Goal: Task Accomplishment & Management: Manage account settings

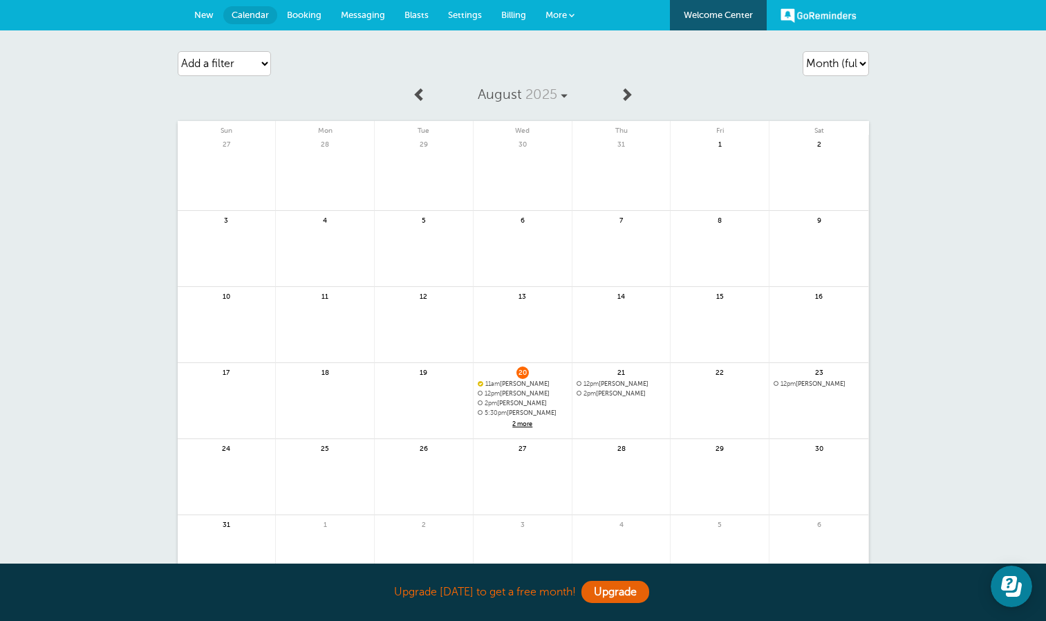
click at [205, 10] on span "New" at bounding box center [203, 15] width 19 height 10
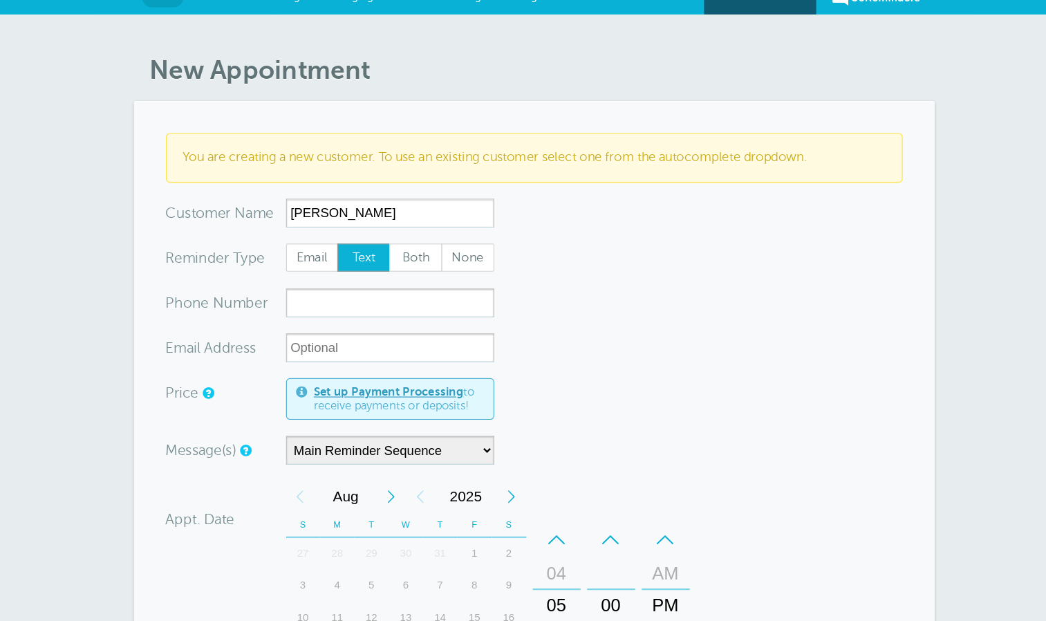
type input "[PERSON_NAME]"
click at [413, 239] on span "Both" at bounding box center [421, 240] width 44 height 23
click at [398, 228] on input "Both" at bounding box center [397, 227] width 1 height 1
radio input "true"
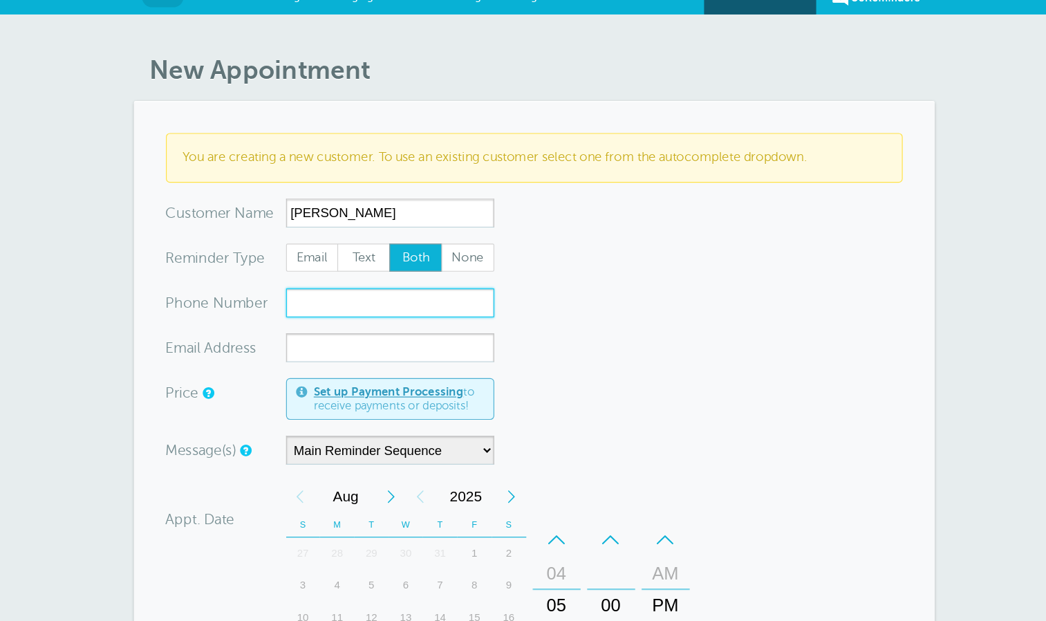
click at [398, 273] on input "xxx-no-autofill" at bounding box center [399, 279] width 180 height 25
paste input "786-259-2001"
type input "786-259-2001"
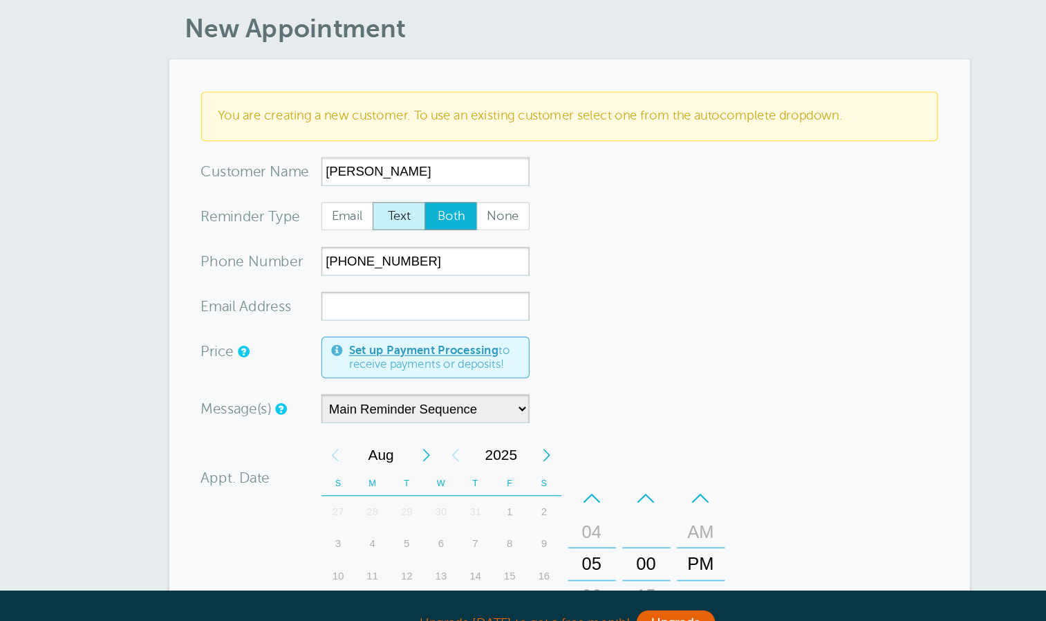
click at [378, 242] on span "Text" at bounding box center [376, 240] width 44 height 23
click at [353, 228] on input "Text" at bounding box center [352, 227] width 1 height 1
radio input "true"
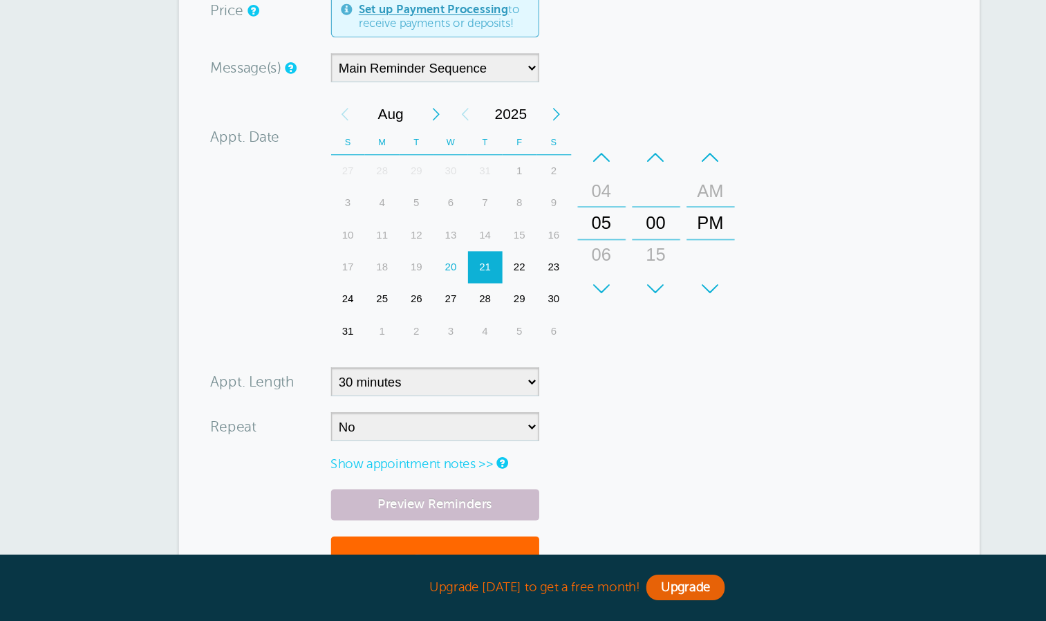
scroll to position [264, 0]
click at [411, 308] on div "20" at bounding box center [412, 315] width 30 height 28
click at [437, 312] on div "21" at bounding box center [442, 315] width 30 height 28
click at [551, 218] on div "–" at bounding box center [542, 220] width 41 height 28
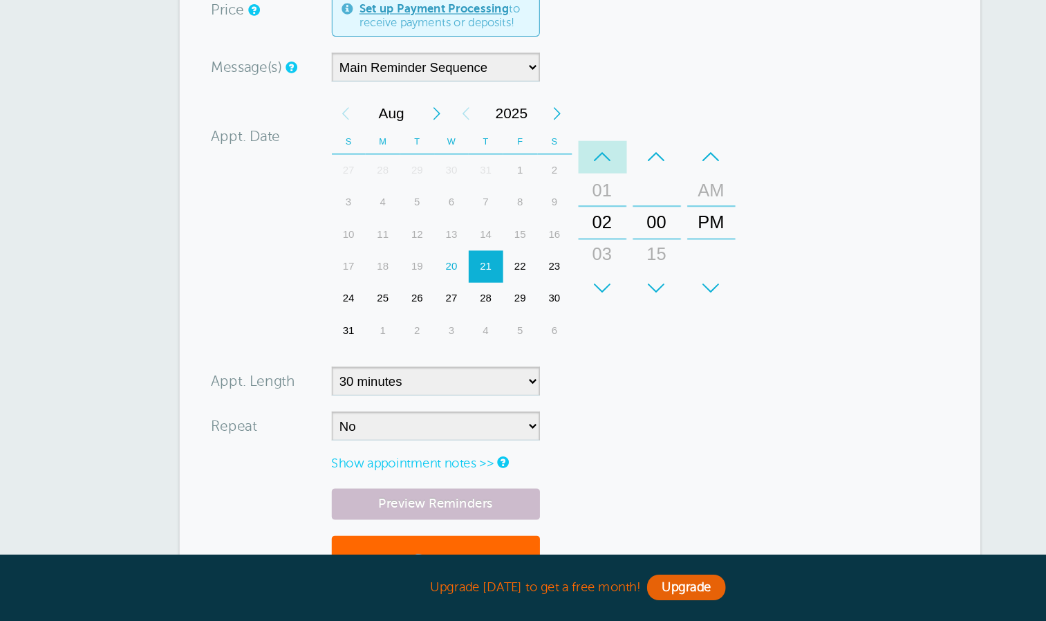
click at [551, 218] on div "–" at bounding box center [542, 220] width 41 height 28
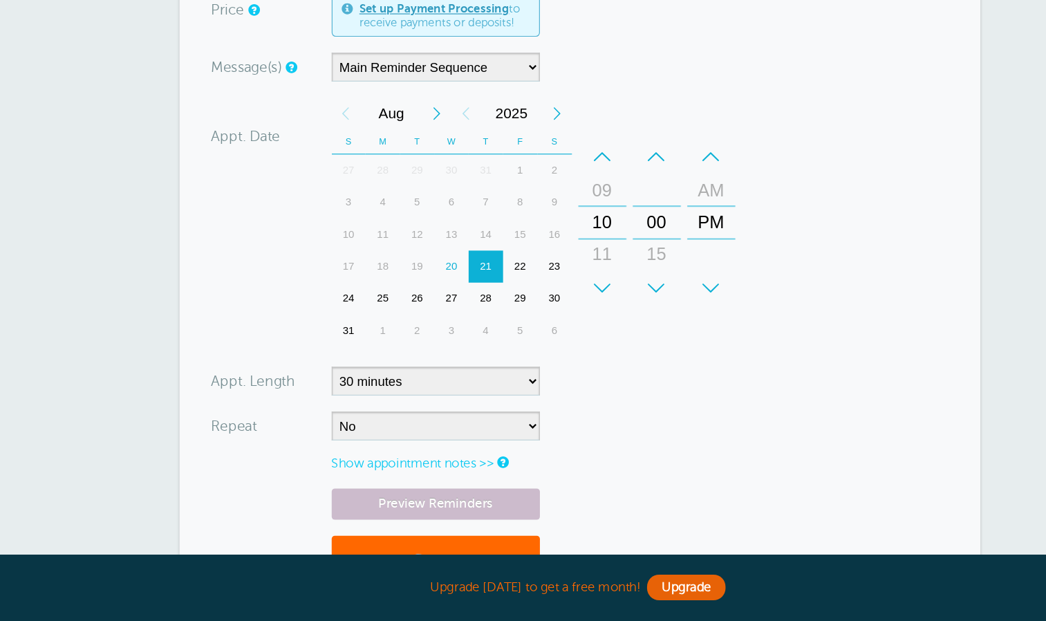
click at [629, 222] on div "–" at bounding box center [636, 220] width 41 height 28
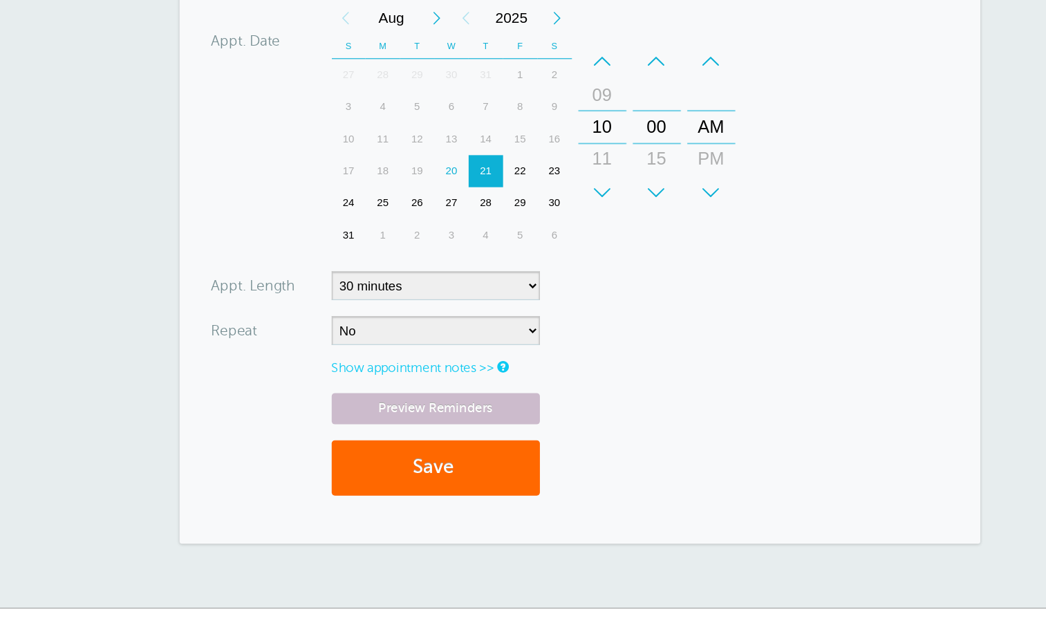
scroll to position [429, 0]
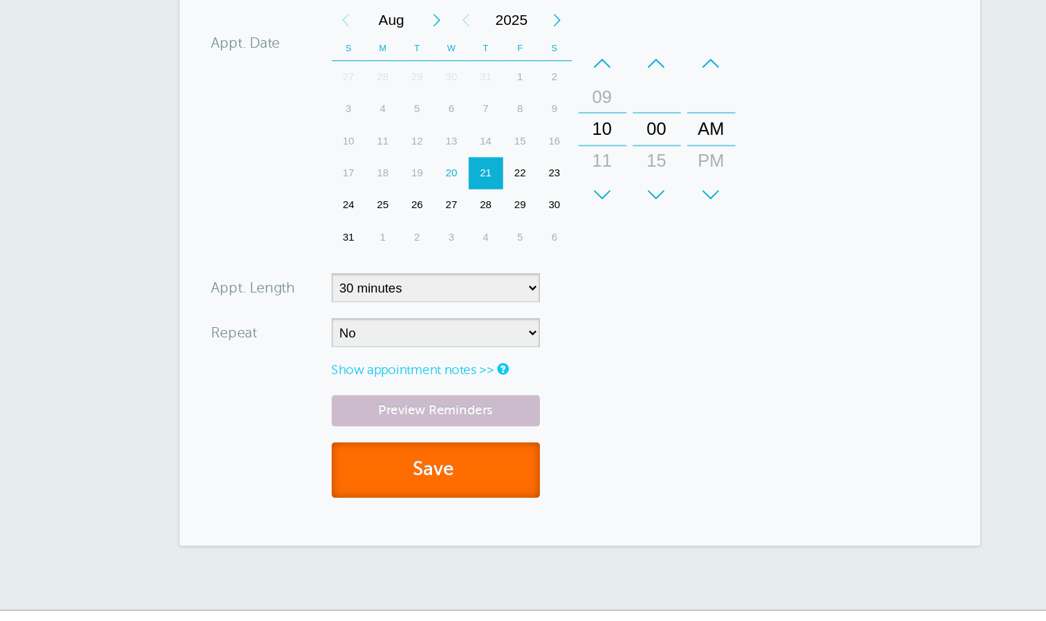
click at [399, 395] on button "Save" at bounding box center [399, 405] width 180 height 48
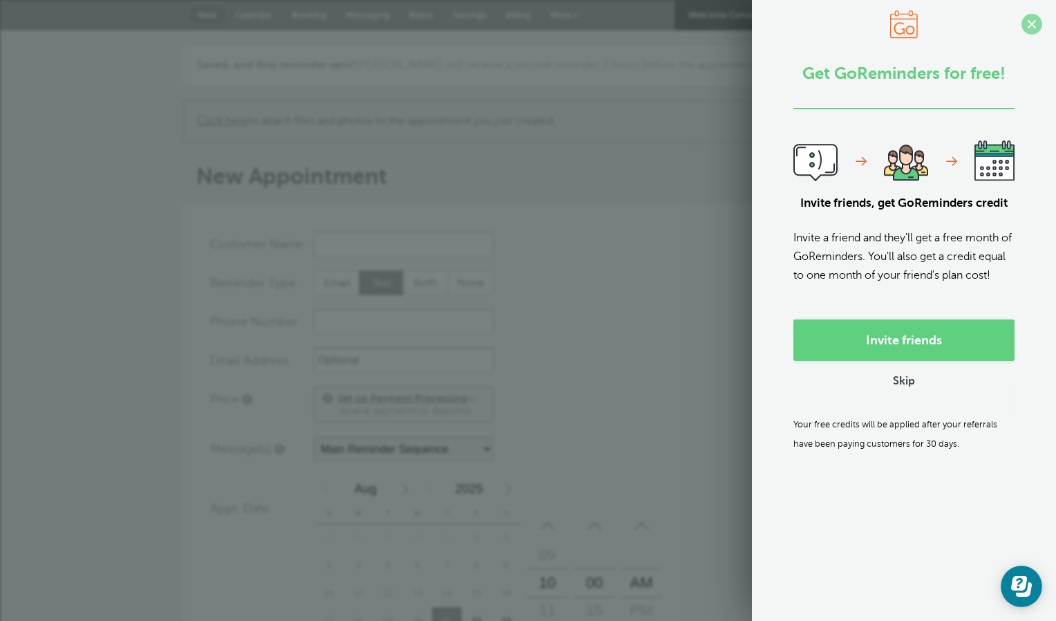
click at [1021, 21] on span at bounding box center [1031, 24] width 21 height 21
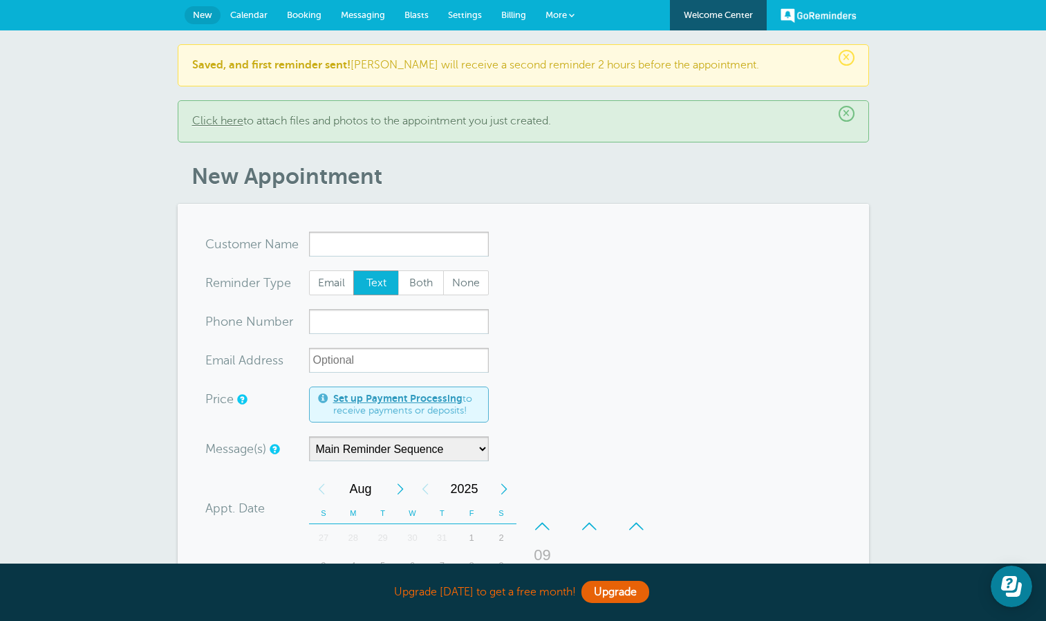
click at [368, 22] on link "Messaging" at bounding box center [363, 15] width 64 height 30
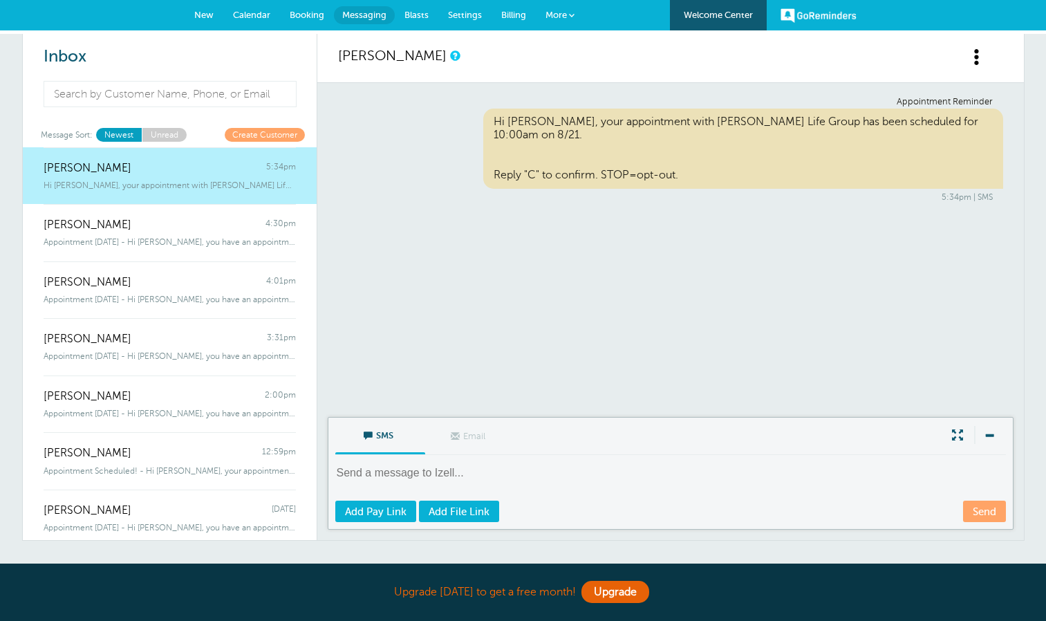
click at [177, 169] on div "Izell Jackson 5:34pm" at bounding box center [170, 161] width 252 height 28
click at [244, 19] on span "Calendar" at bounding box center [251, 15] width 37 height 10
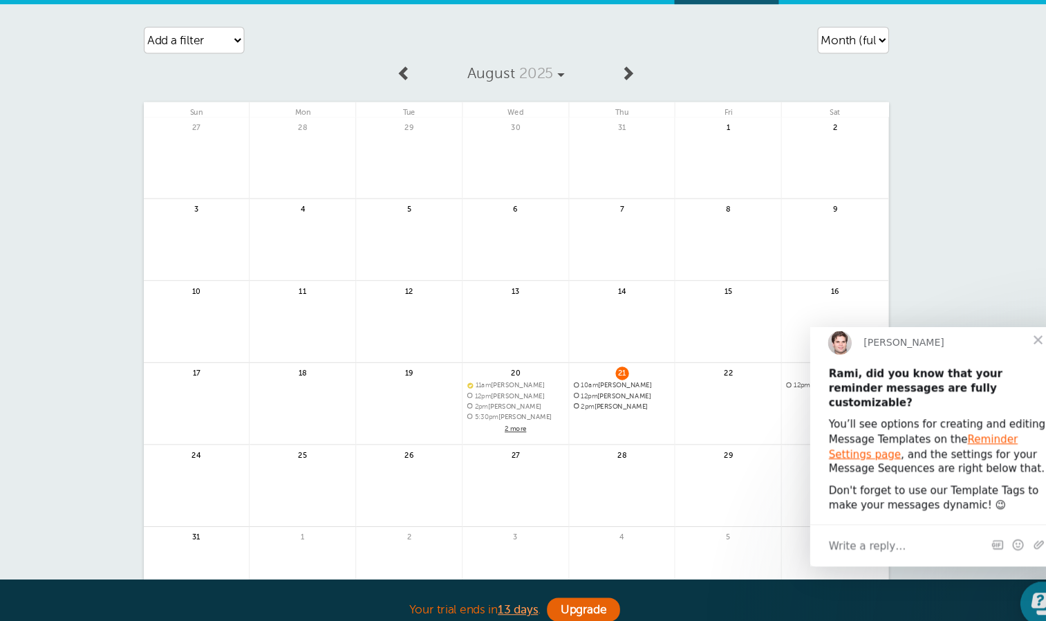
click at [1016, 348] on span "Close" at bounding box center [1021, 339] width 50 height 50
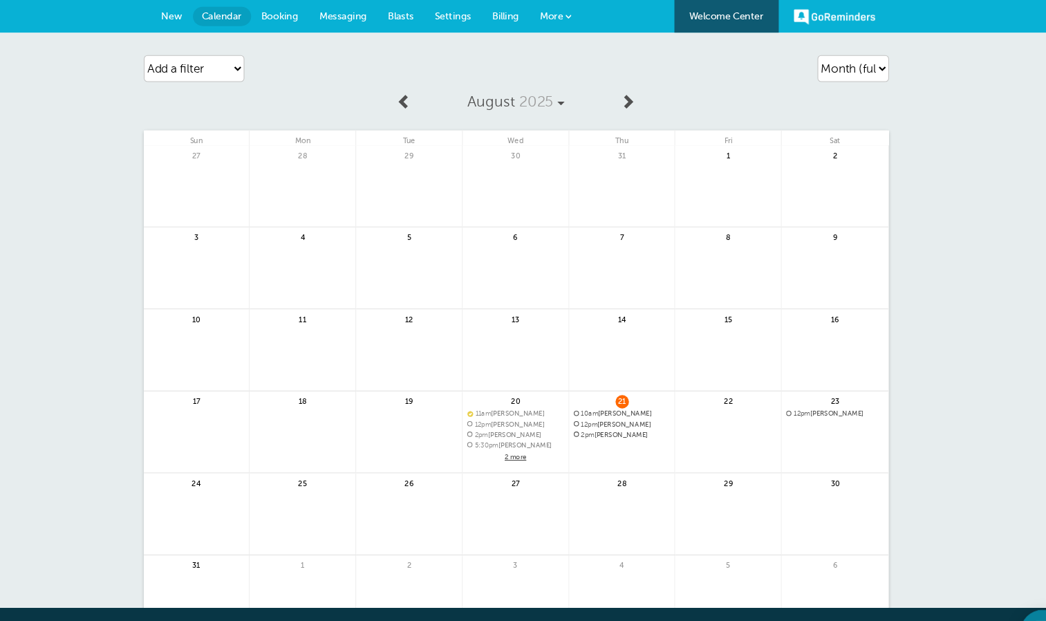
click at [366, 12] on span "Messaging" at bounding box center [363, 15] width 44 height 10
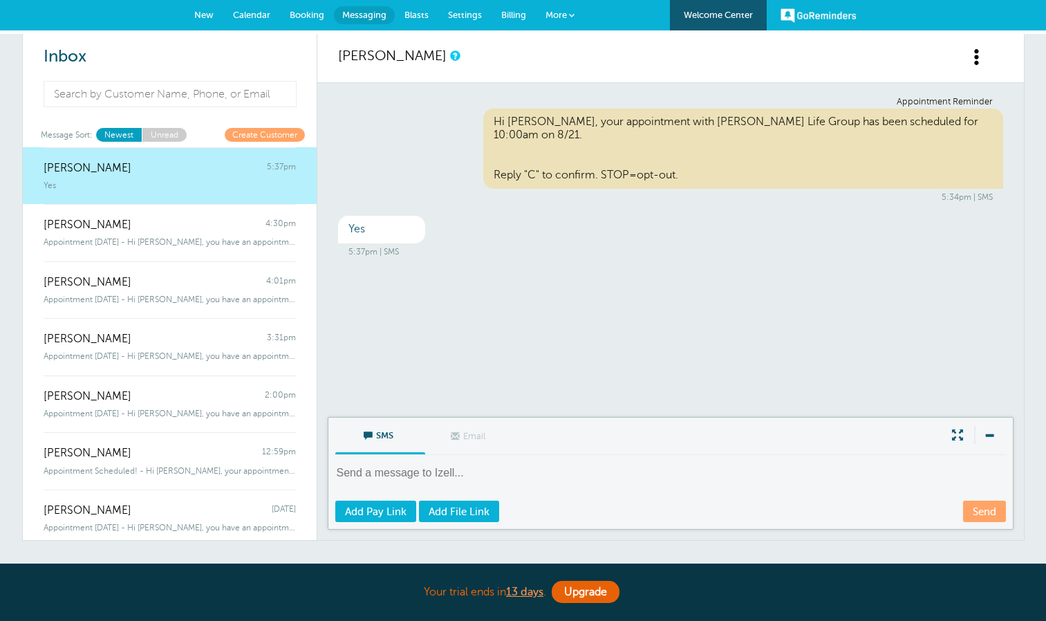
click at [205, 18] on span "New" at bounding box center [203, 15] width 19 height 10
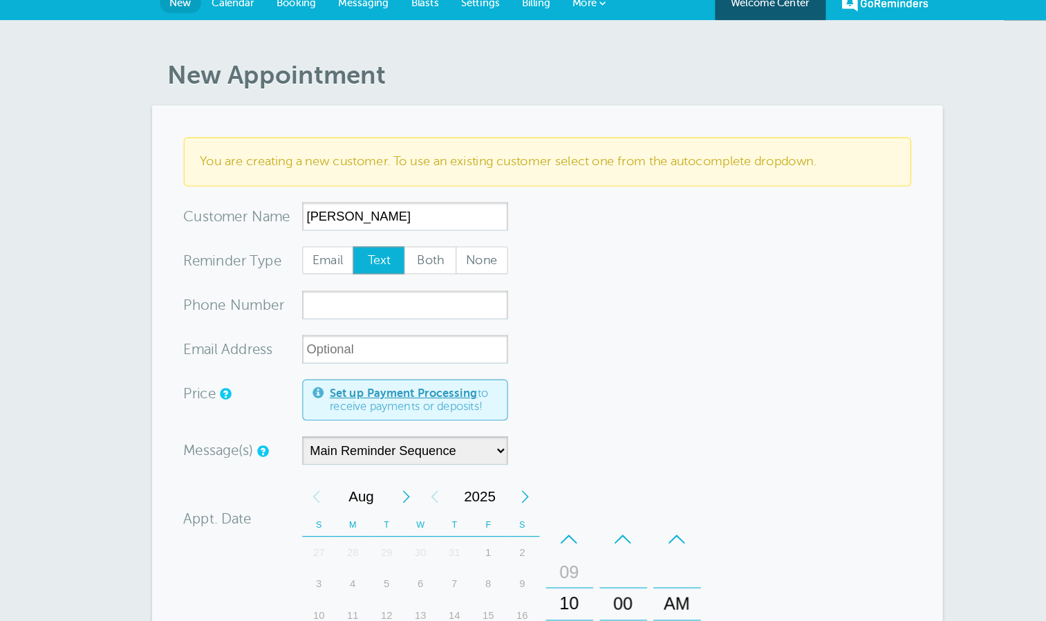
type input "Jesse Mendez"
paste input "310-339-1482"
type input "310-339-1482"
click at [371, 237] on span "Text" at bounding box center [376, 240] width 44 height 23
click at [353, 228] on input "Text" at bounding box center [352, 227] width 1 height 1
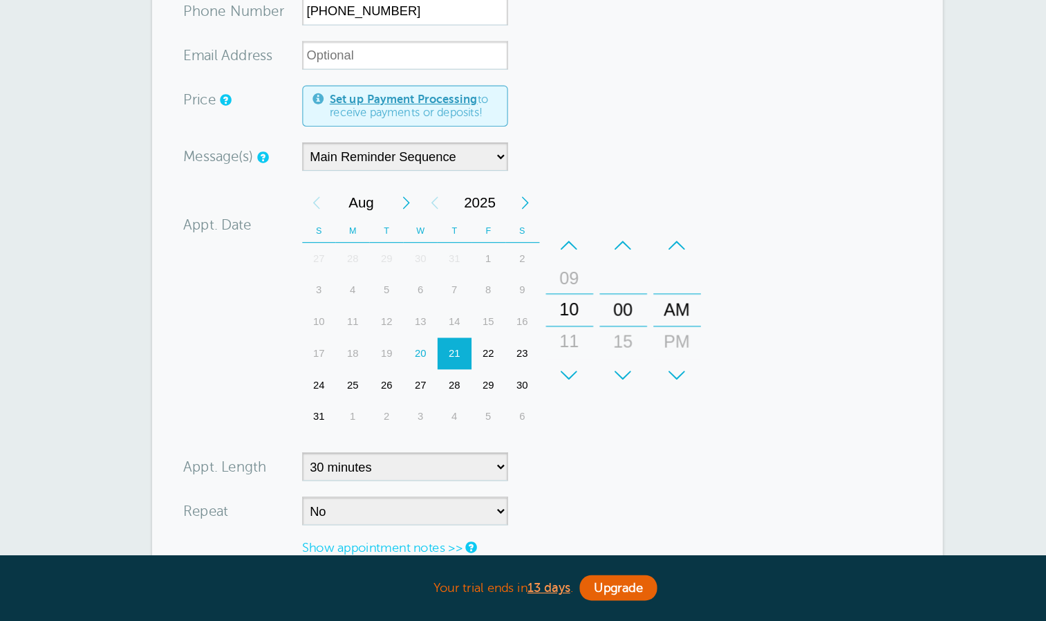
scroll to position [202, 0]
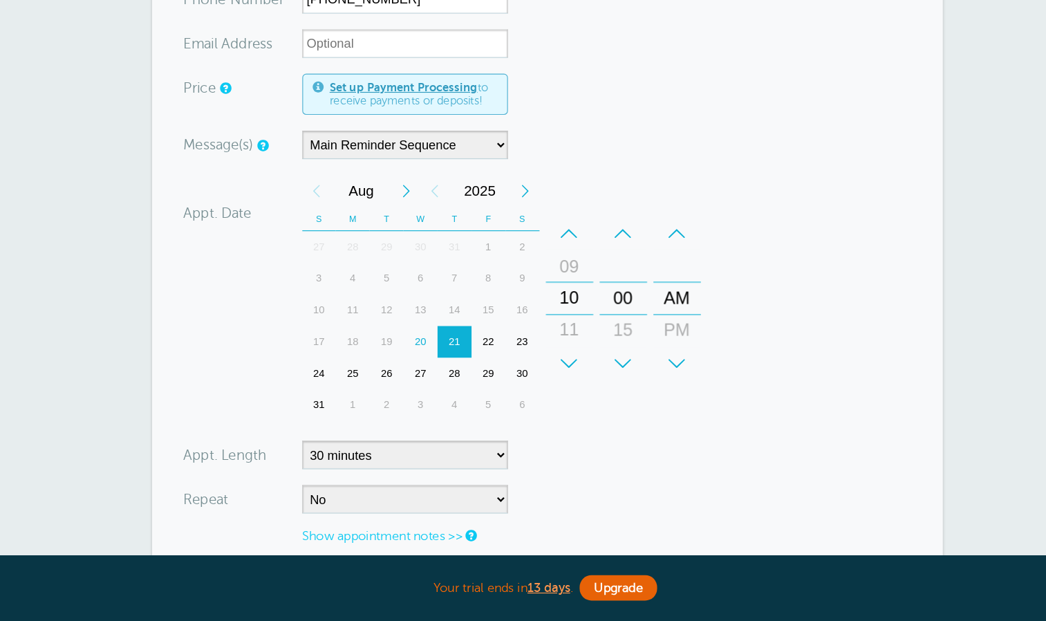
click at [545, 389] on div "+" at bounding box center [542, 395] width 41 height 28
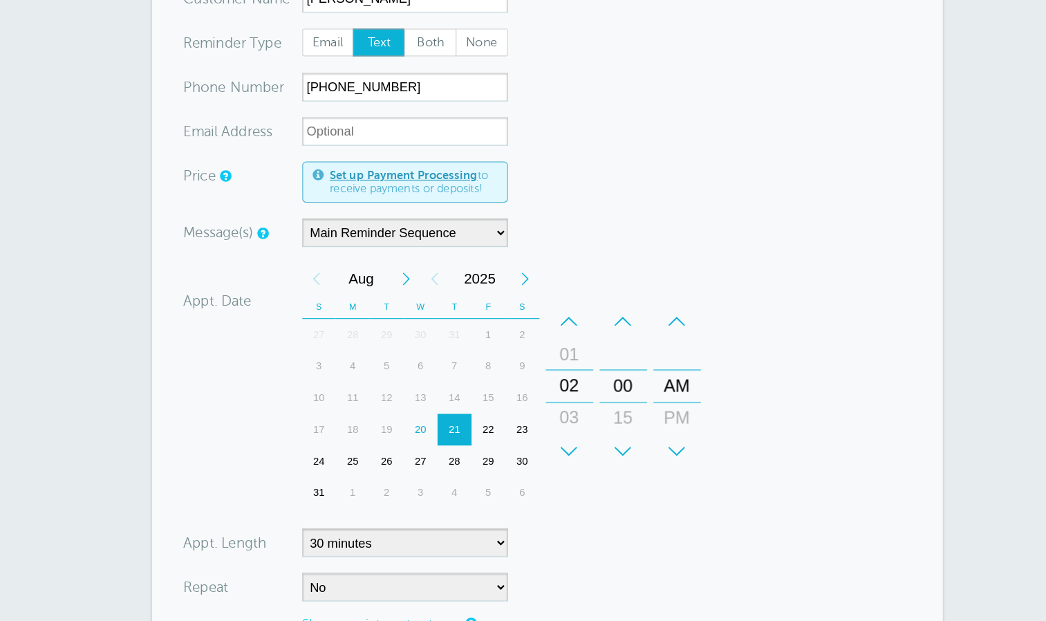
scroll to position [200, 0]
click at [498, 376] on div "23" at bounding box center [502, 379] width 30 height 28
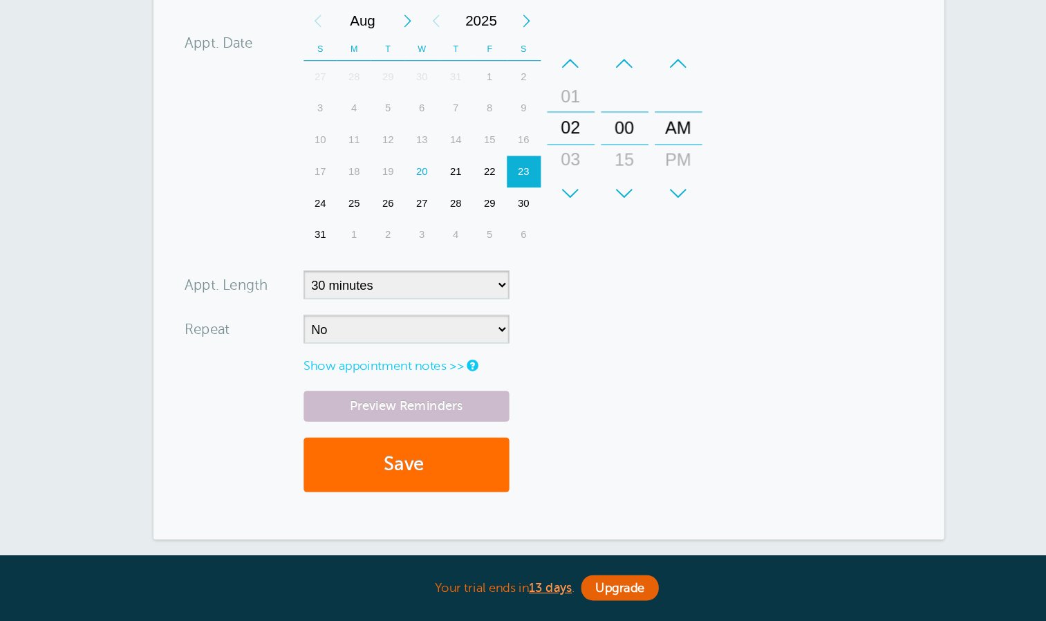
scroll to position [352, 0]
click at [396, 481] on button "Save" at bounding box center [399, 483] width 180 height 48
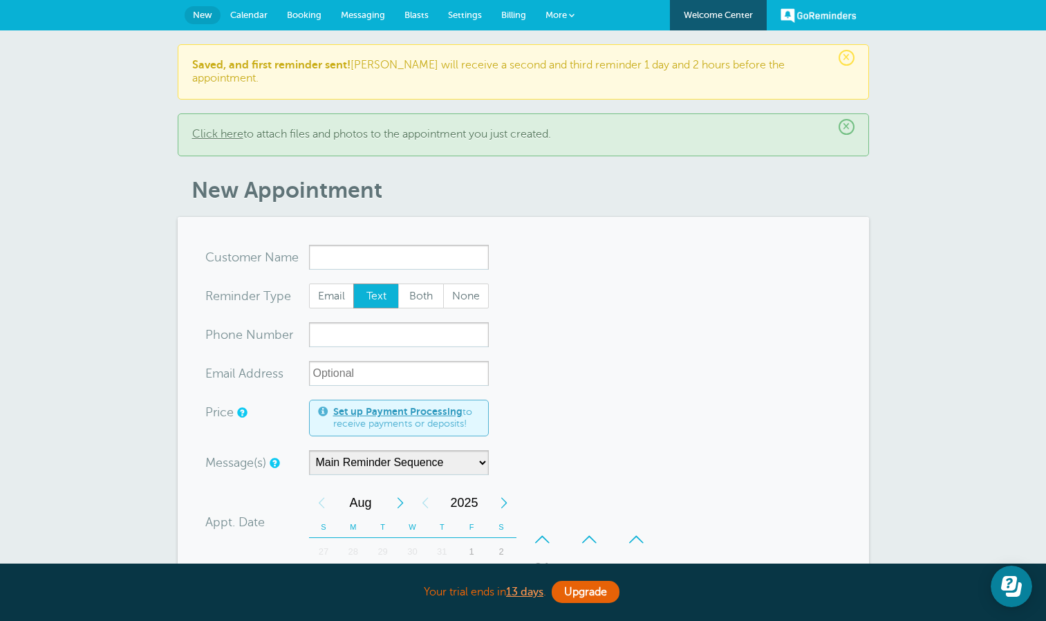
click at [244, 15] on span "Calendar" at bounding box center [248, 15] width 37 height 10
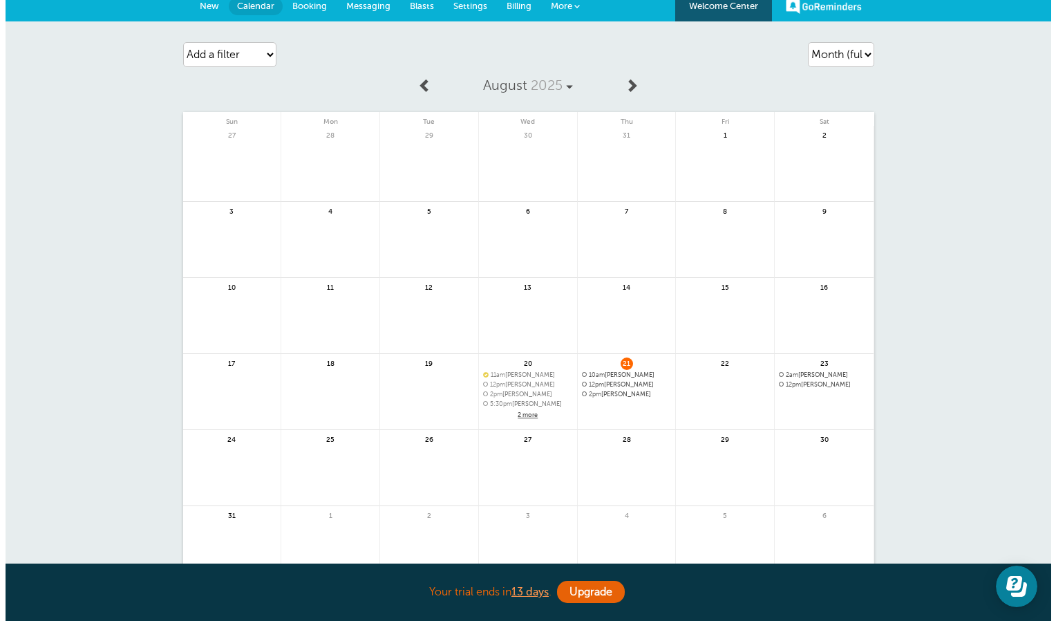
scroll to position [10, 0]
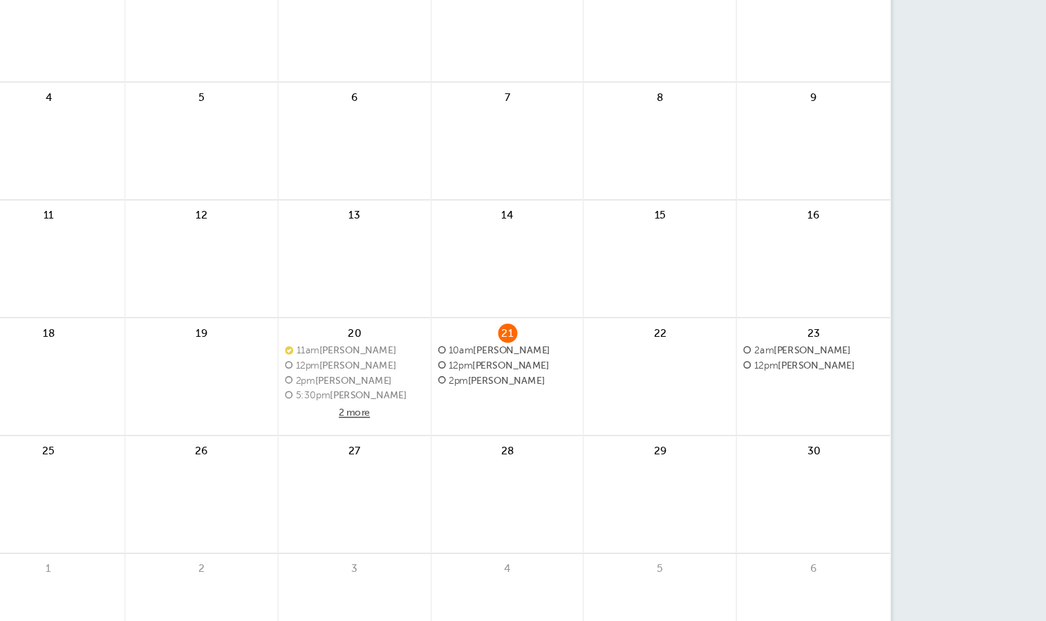
click at [804, 370] on span "2am [PERSON_NAME]" at bounding box center [818, 374] width 91 height 8
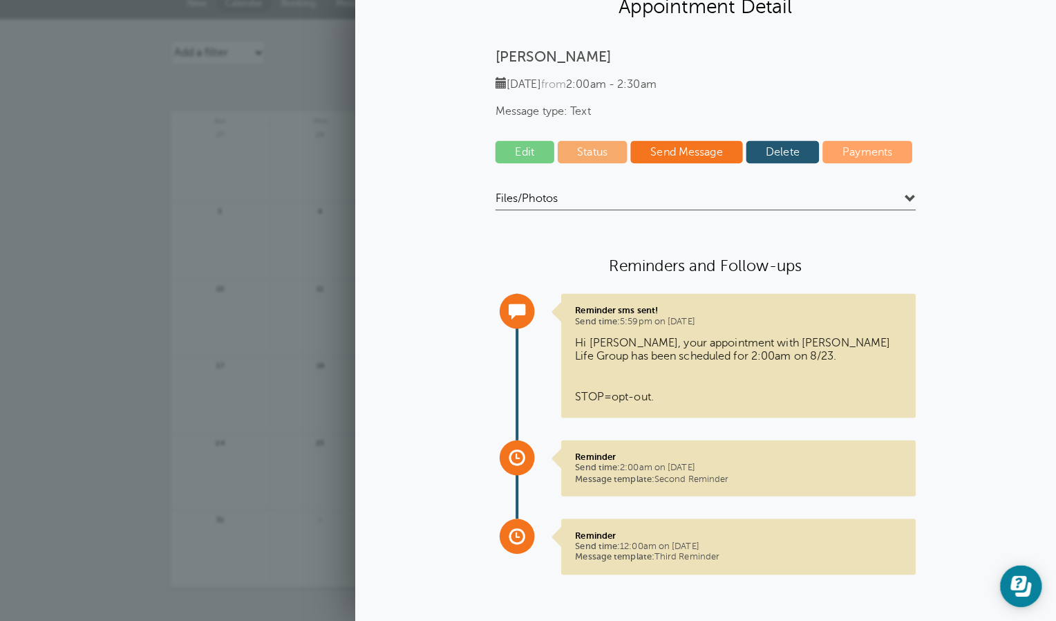
scroll to position [3, 0]
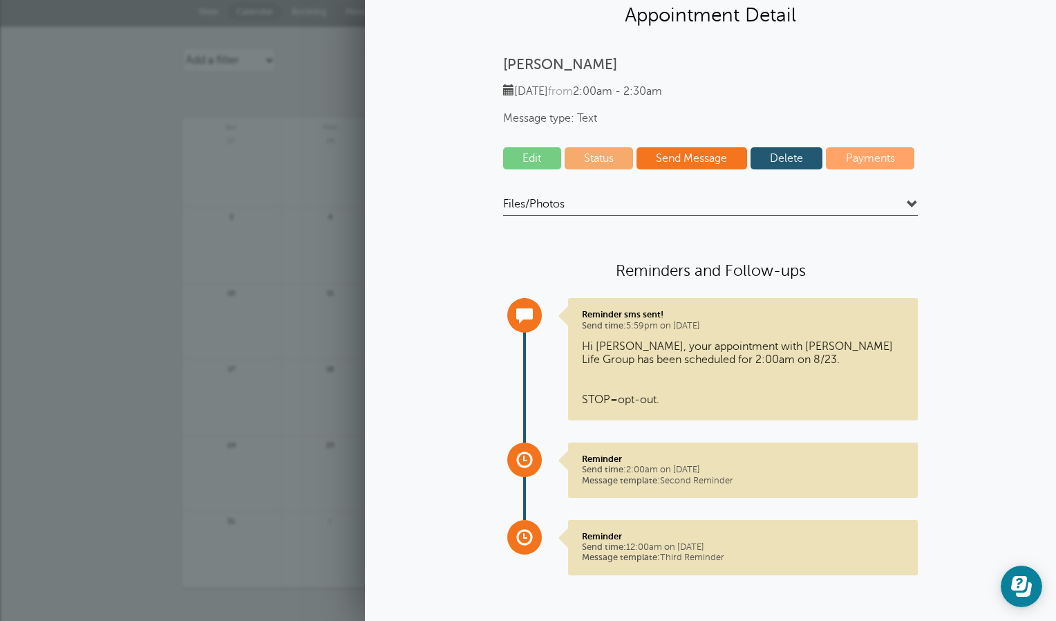
click at [535, 153] on link "Edit" at bounding box center [532, 158] width 58 height 22
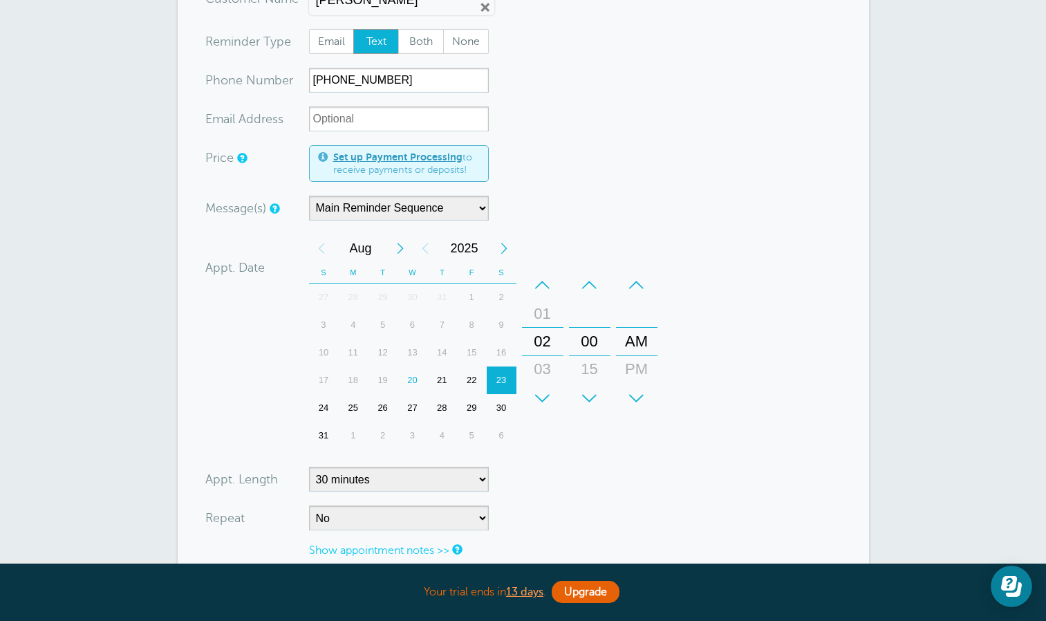
scroll to position [147, 0]
click at [643, 384] on div "+" at bounding box center [636, 398] width 41 height 28
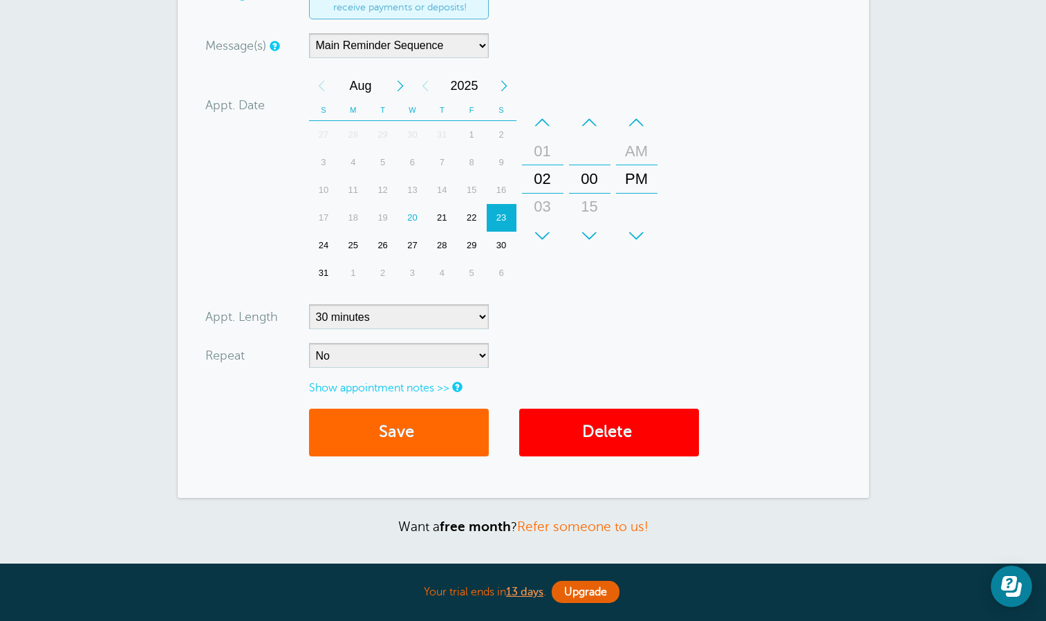
scroll to position [316, 0]
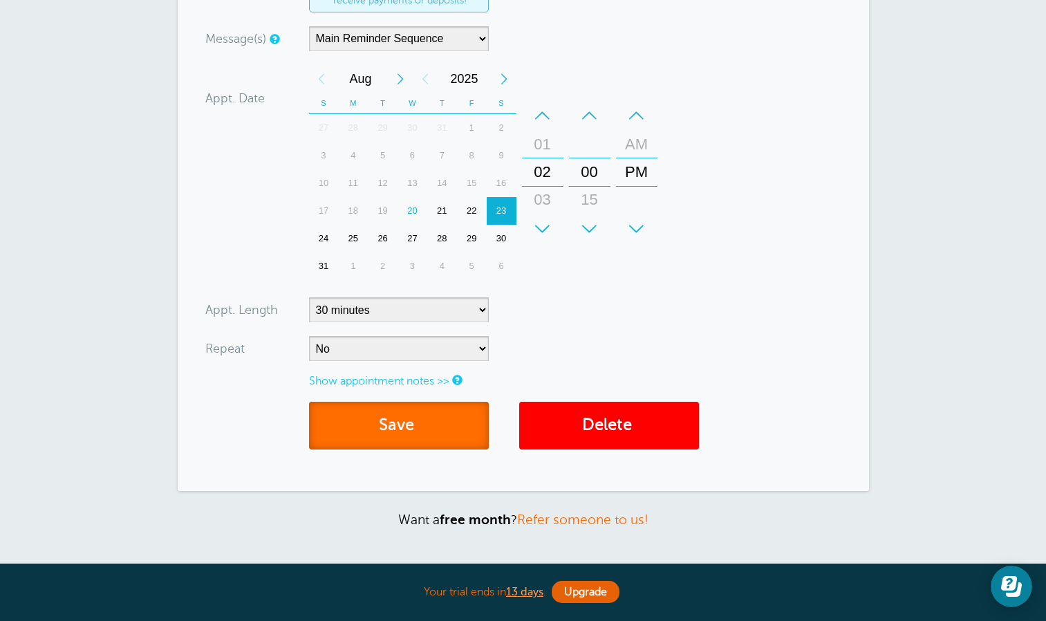
click at [407, 428] on button "Save" at bounding box center [399, 426] width 180 height 48
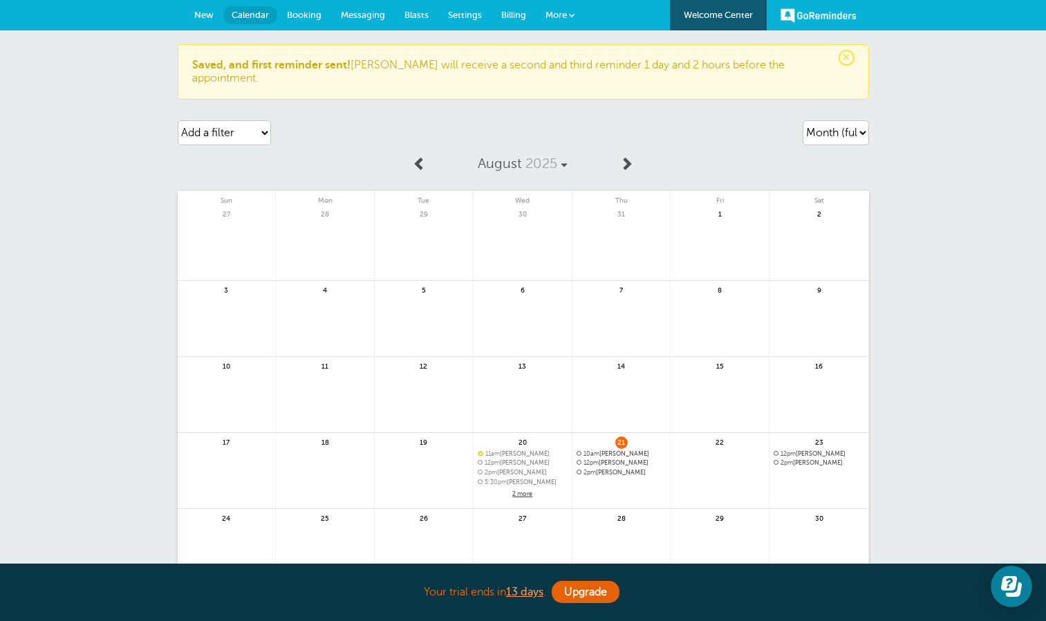
click at [804, 459] on span "2pm [PERSON_NAME]" at bounding box center [818, 463] width 91 height 8
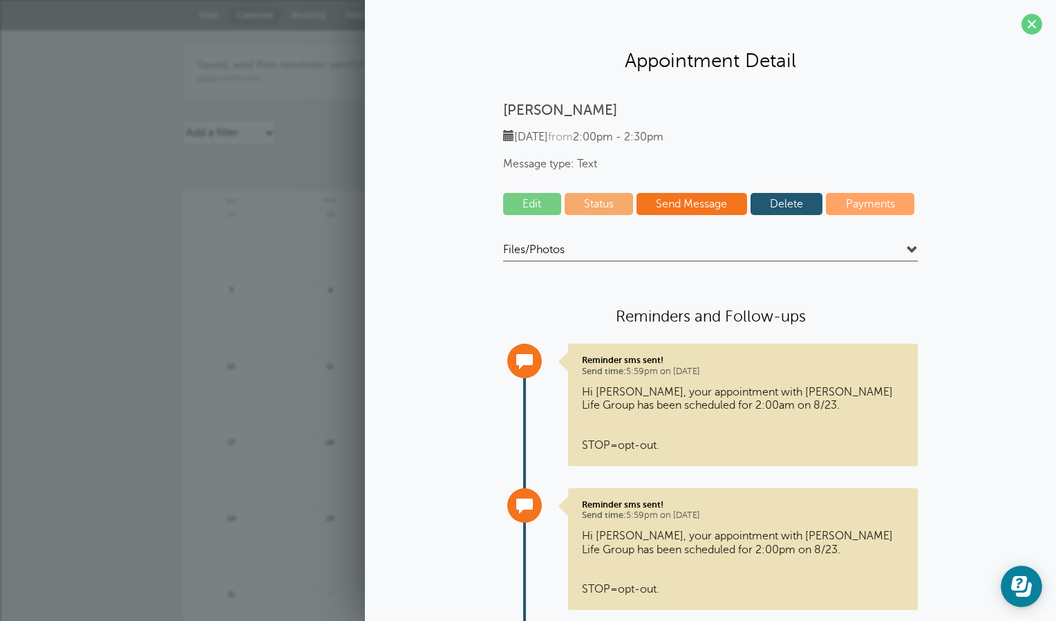
click at [428, 331] on div "Jesse Mendez Saturday, 8/23 from 2:00pm - 2:30pm Message type: Text Edit Status…" at bounding box center [710, 444] width 663 height 685
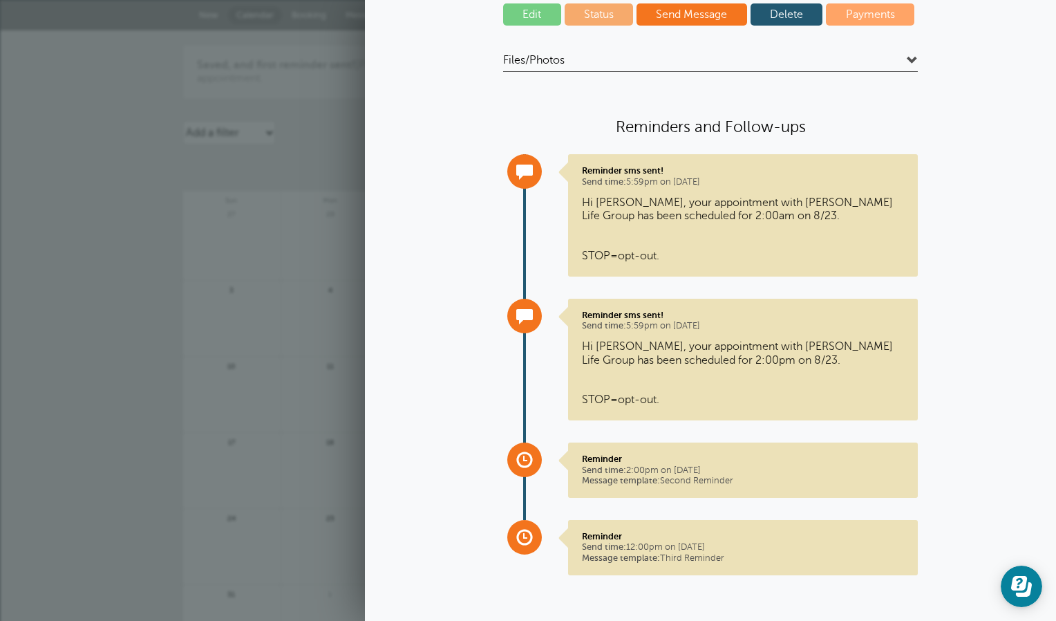
click at [909, 58] on span at bounding box center [912, 60] width 11 height 11
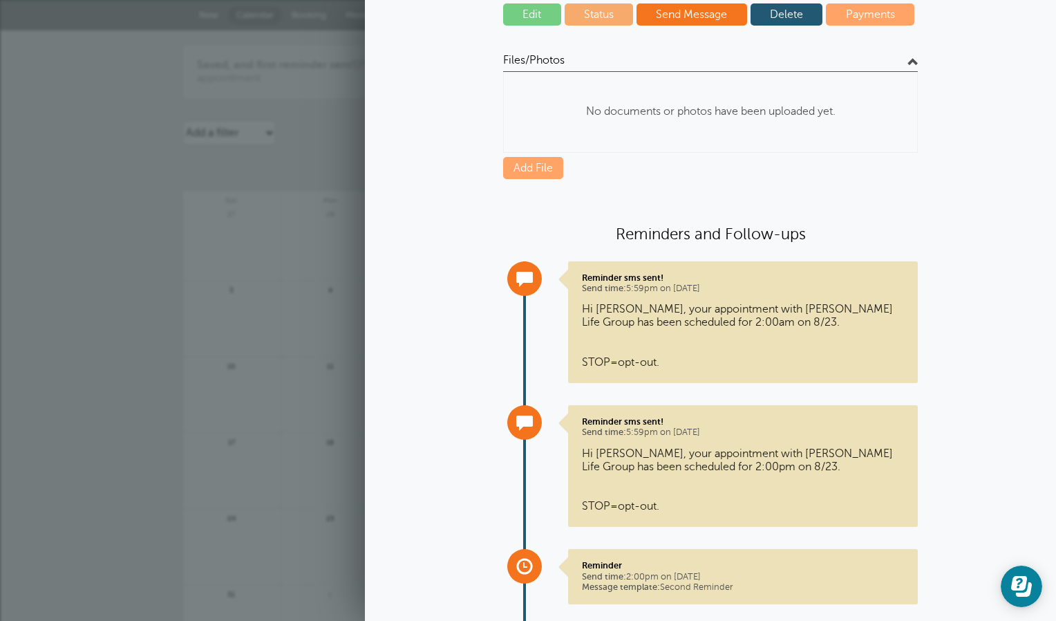
click at [341, 281] on div "4" at bounding box center [330, 319] width 99 height 76
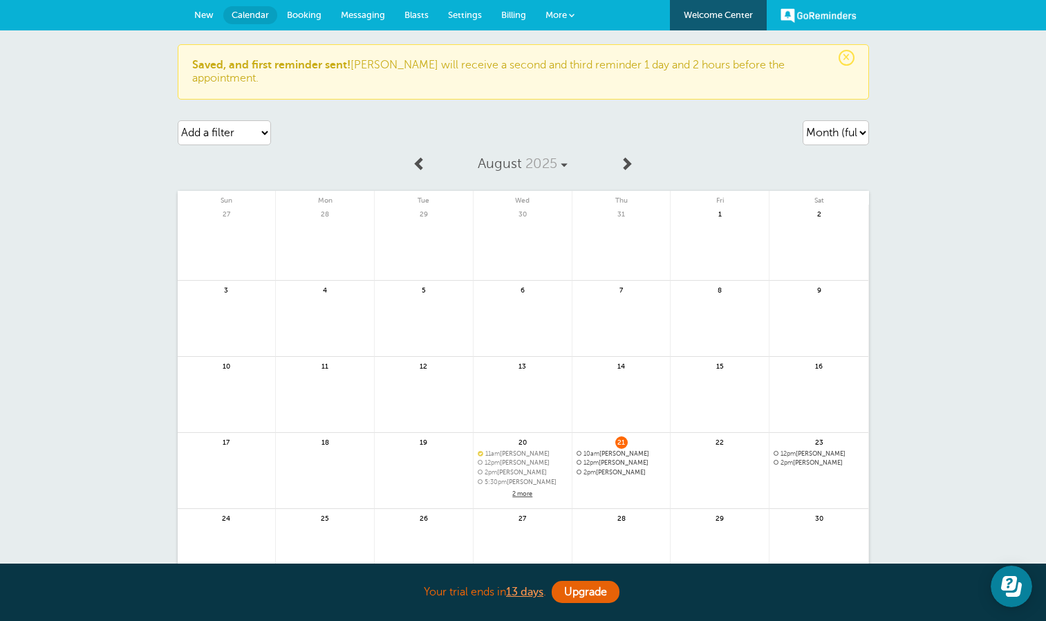
click at [368, 6] on link "Messaging" at bounding box center [363, 15] width 64 height 30
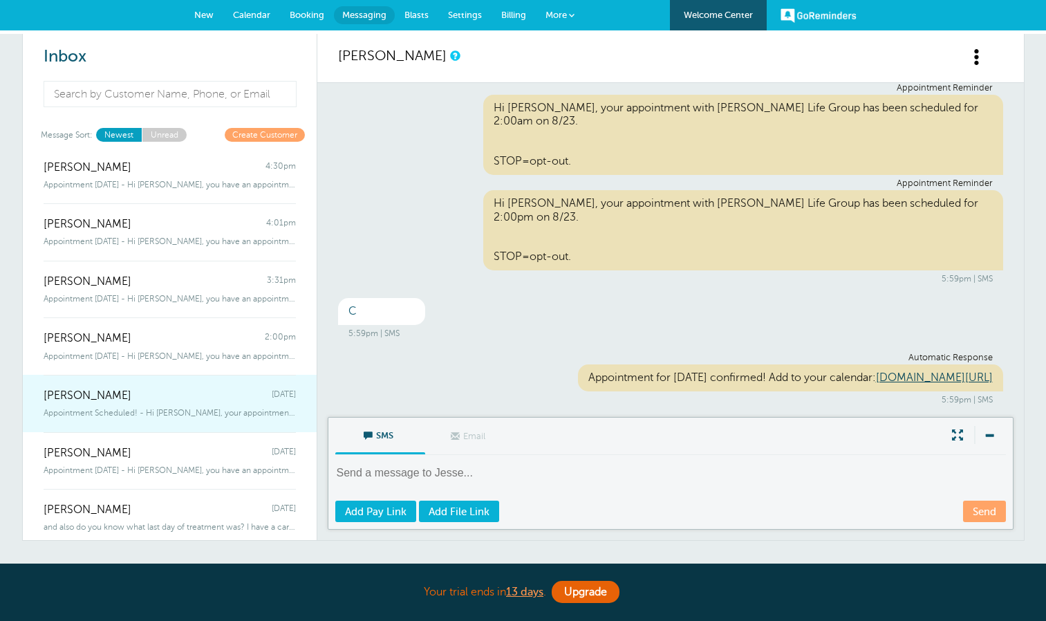
scroll to position [115, 0]
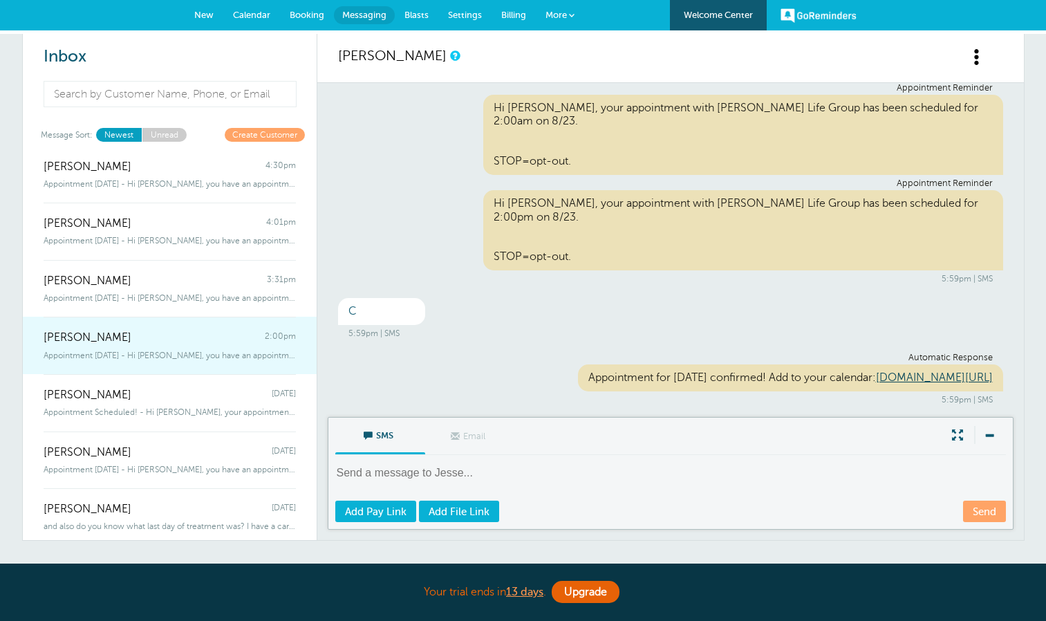
click at [135, 357] on span "Appointment Tomorrow - Hi Yathaarth, you have an appointment with Hakim Life Gr…" at bounding box center [170, 355] width 252 height 10
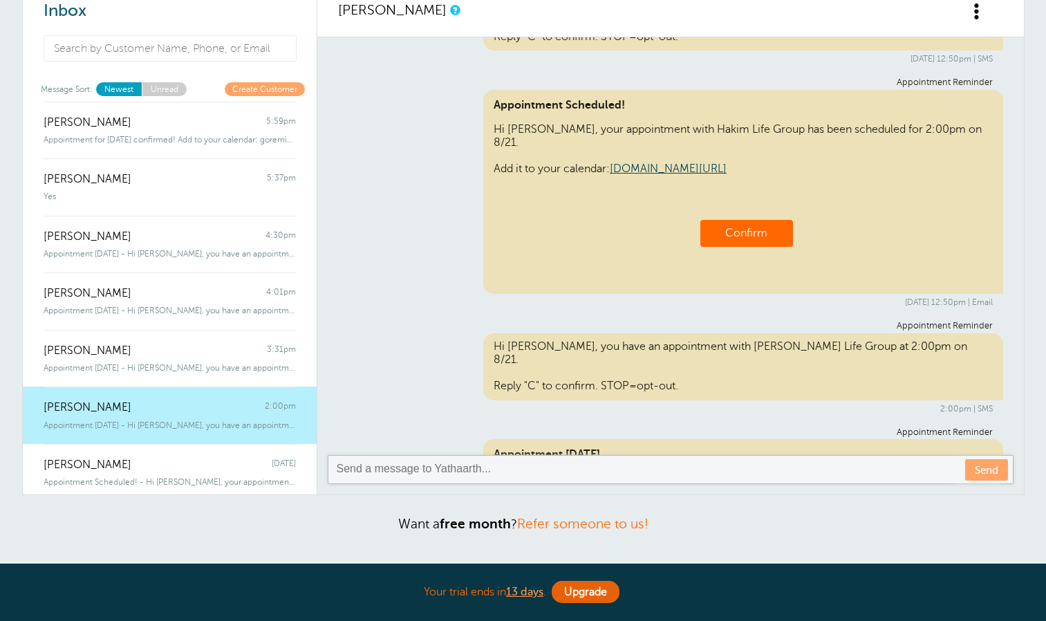
scroll to position [0, 0]
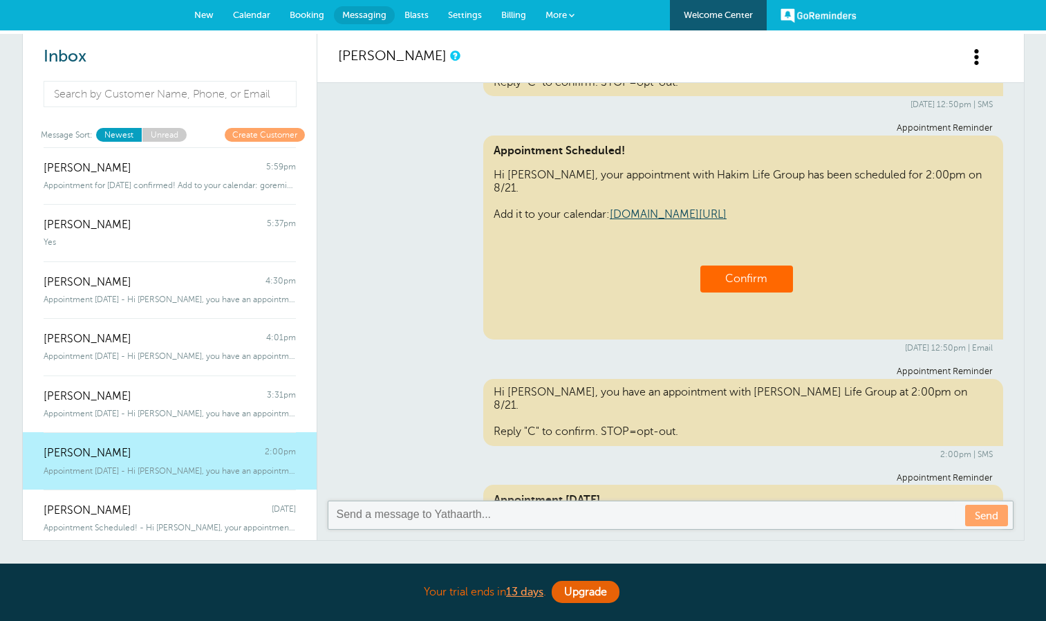
click at [256, 9] on link "Calendar" at bounding box center [251, 15] width 57 height 30
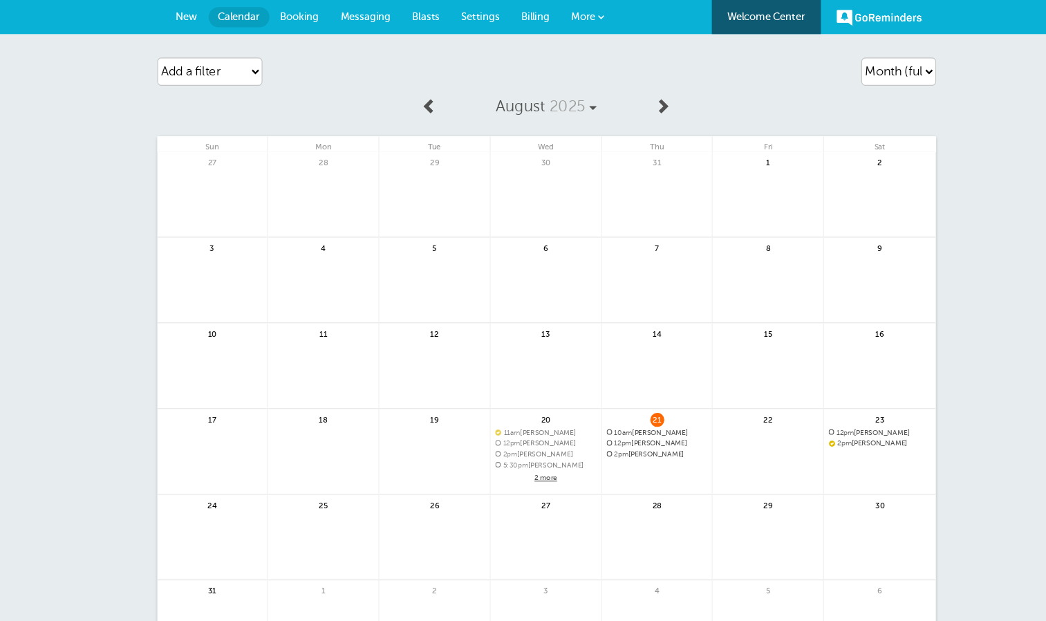
click at [308, 13] on span "Booking" at bounding box center [304, 15] width 35 height 10
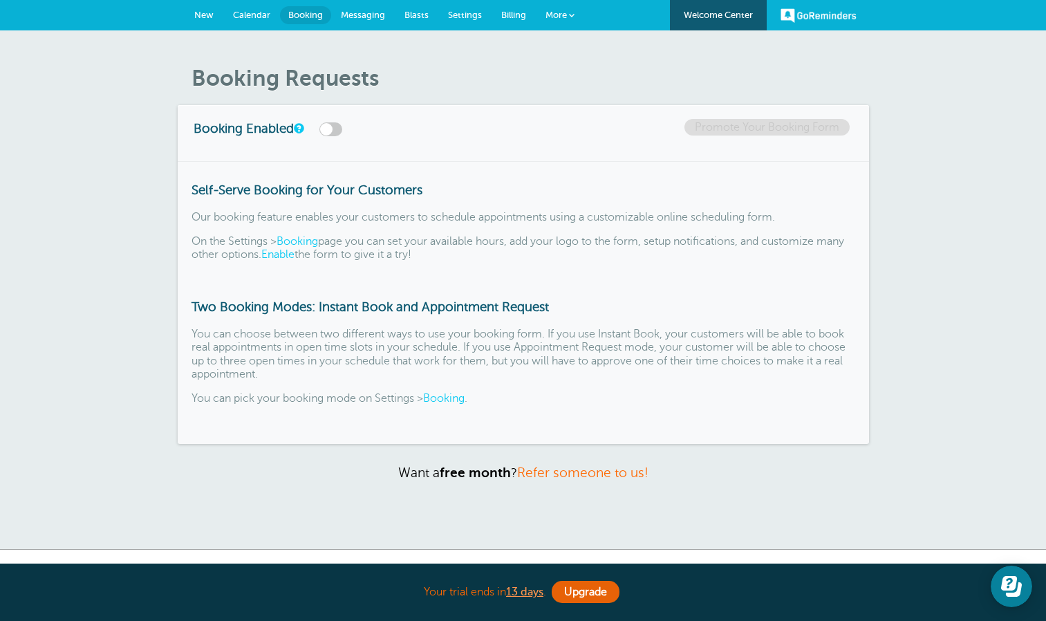
click at [207, 5] on link "New" at bounding box center [204, 15] width 39 height 30
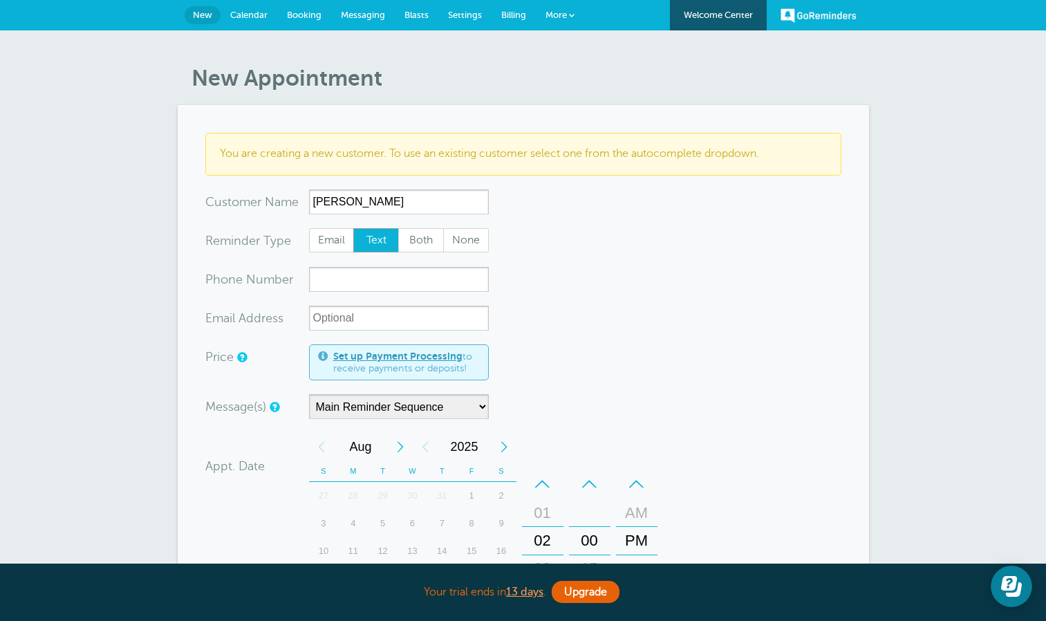
click at [381, 243] on span "Text" at bounding box center [376, 240] width 44 height 23
click at [353, 228] on input "Text" at bounding box center [352, 227] width 1 height 1
click at [379, 193] on input "Thomas" at bounding box center [399, 201] width 180 height 25
type input "[PERSON_NAME]"
paste input "863-446-2163"
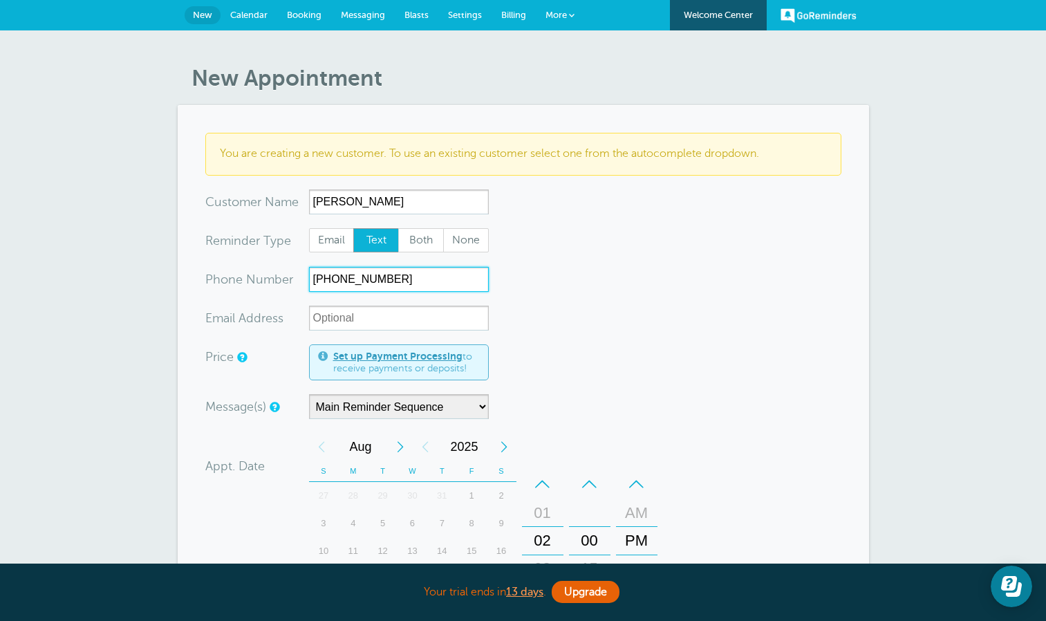
type input "863-446-2163"
click at [370, 242] on span "Text" at bounding box center [376, 240] width 44 height 23
click at [353, 228] on input "Text" at bounding box center [352, 227] width 1 height 1
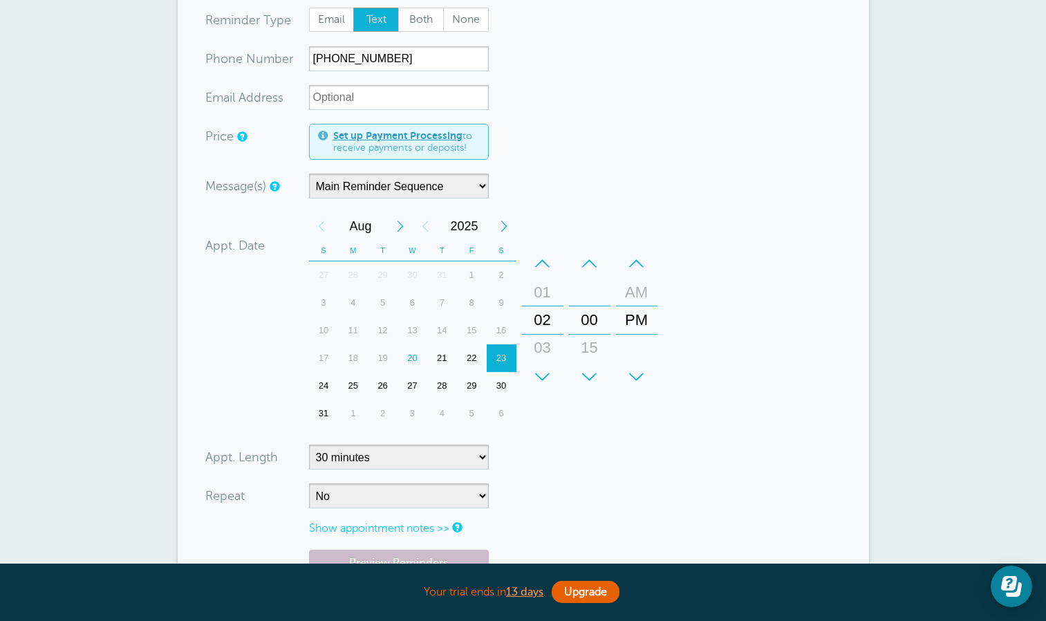
scroll to position [222, 0]
click at [437, 352] on div "21" at bounding box center [442, 357] width 30 height 28
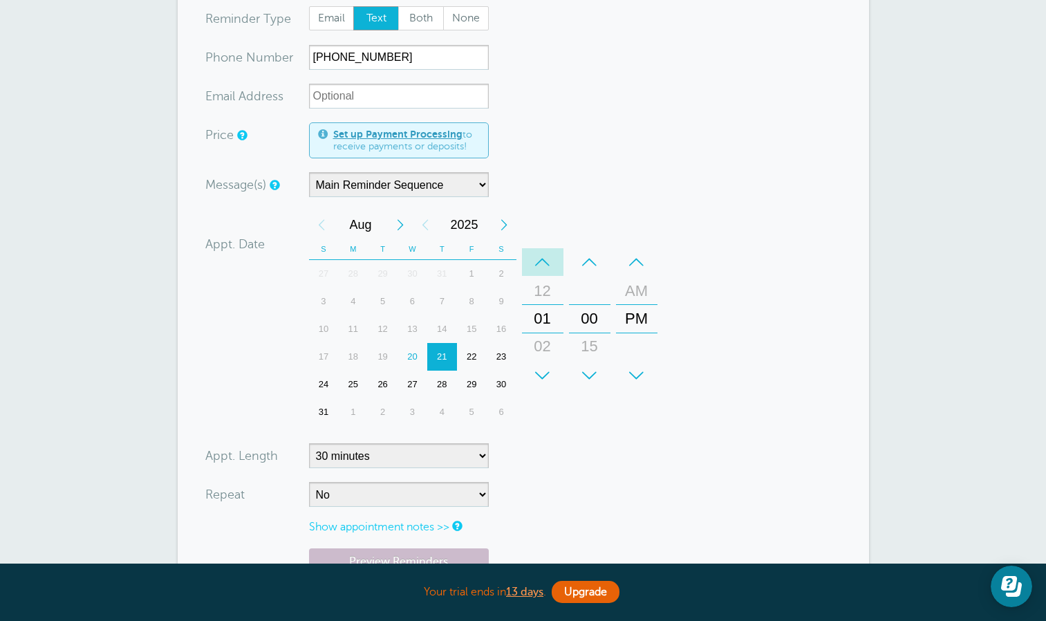
click at [545, 260] on div "–" at bounding box center [542, 262] width 41 height 28
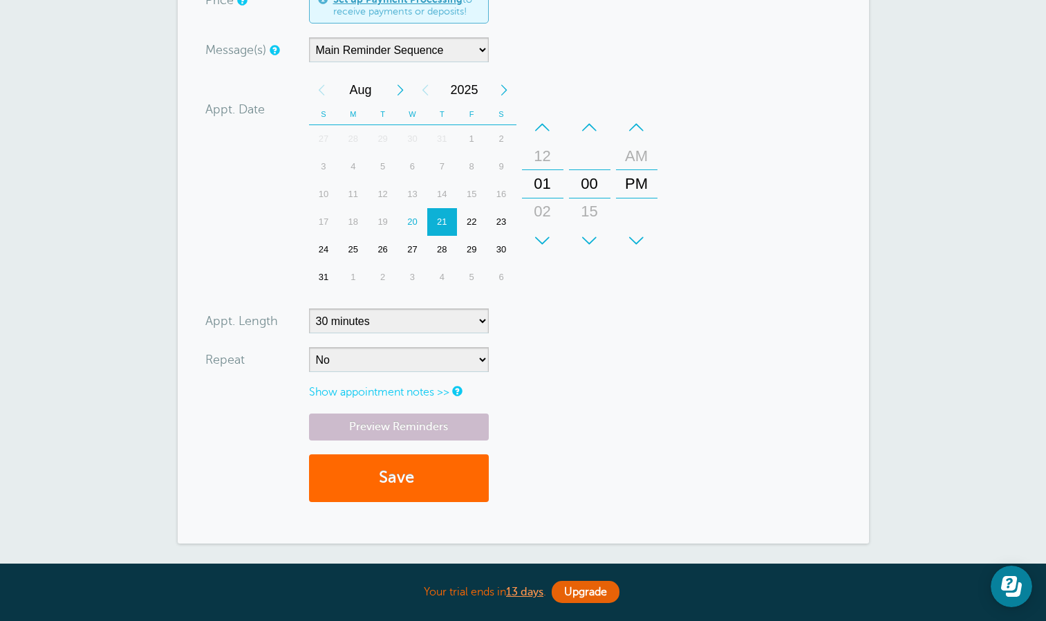
scroll to position [359, 0]
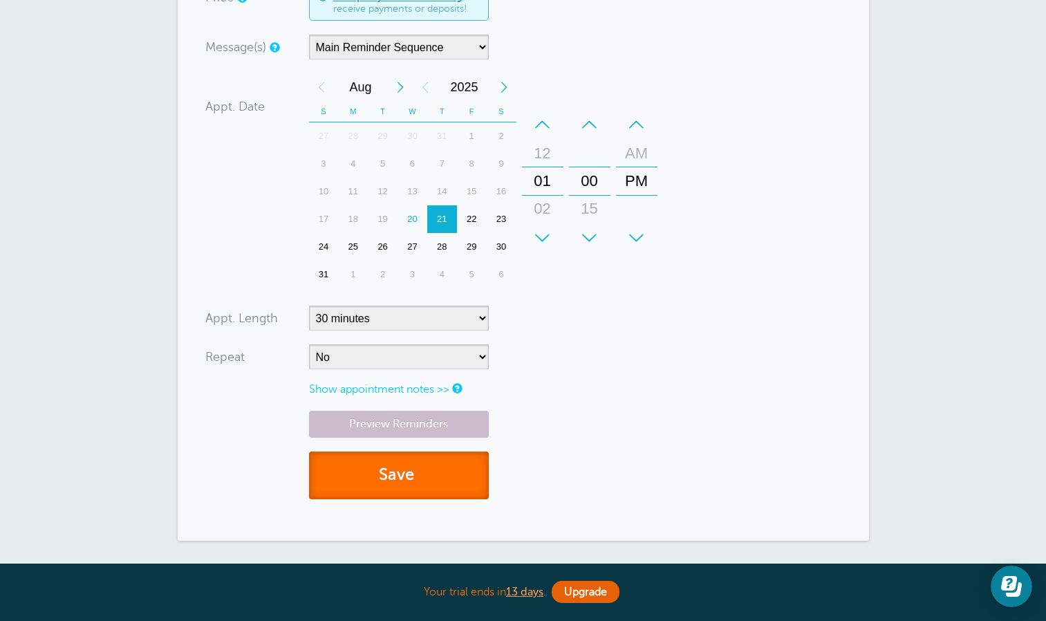
click at [390, 480] on button "Save" at bounding box center [399, 475] width 180 height 48
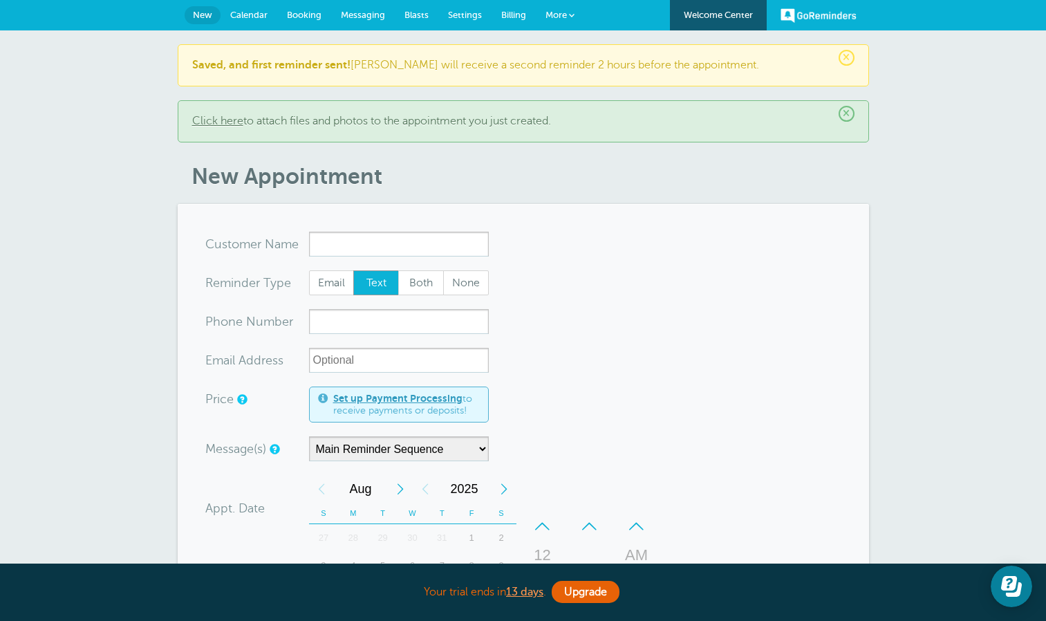
click at [254, 13] on span "Calendar" at bounding box center [248, 15] width 37 height 10
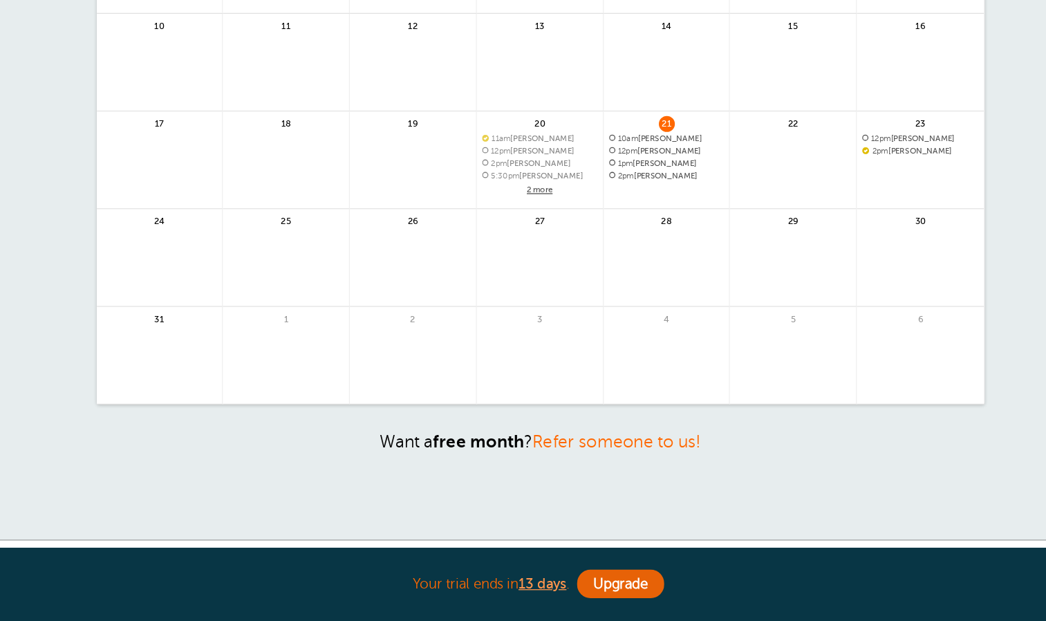
scroll to position [138, 0]
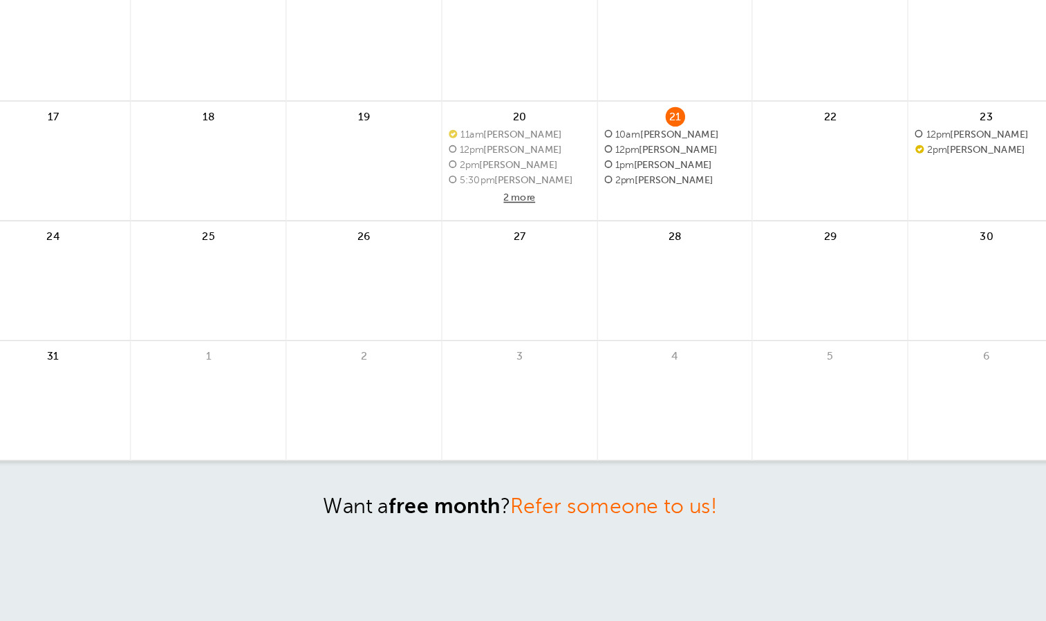
click at [614, 261] on span "1pm [PERSON_NAME]" at bounding box center [621, 265] width 90 height 8
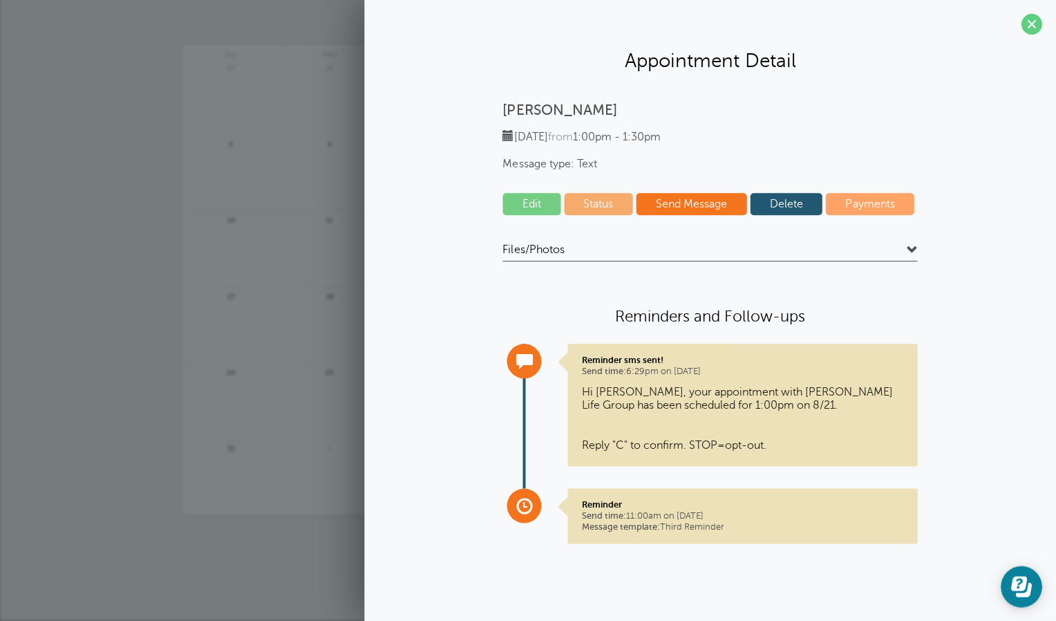
scroll to position [76, 0]
click at [532, 198] on link "Edit" at bounding box center [532, 204] width 58 height 22
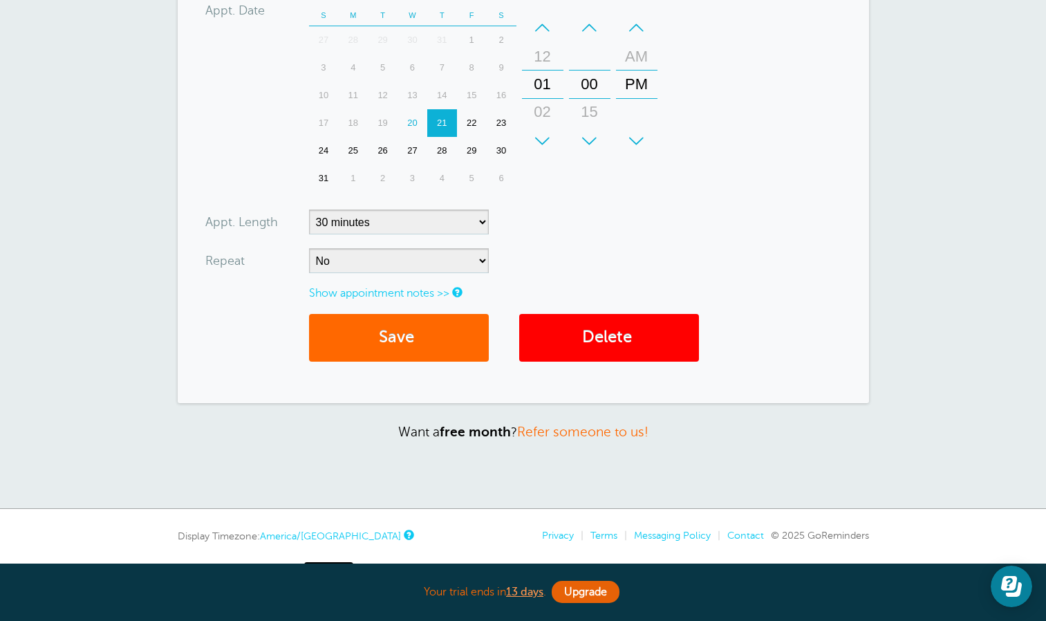
scroll to position [446, 0]
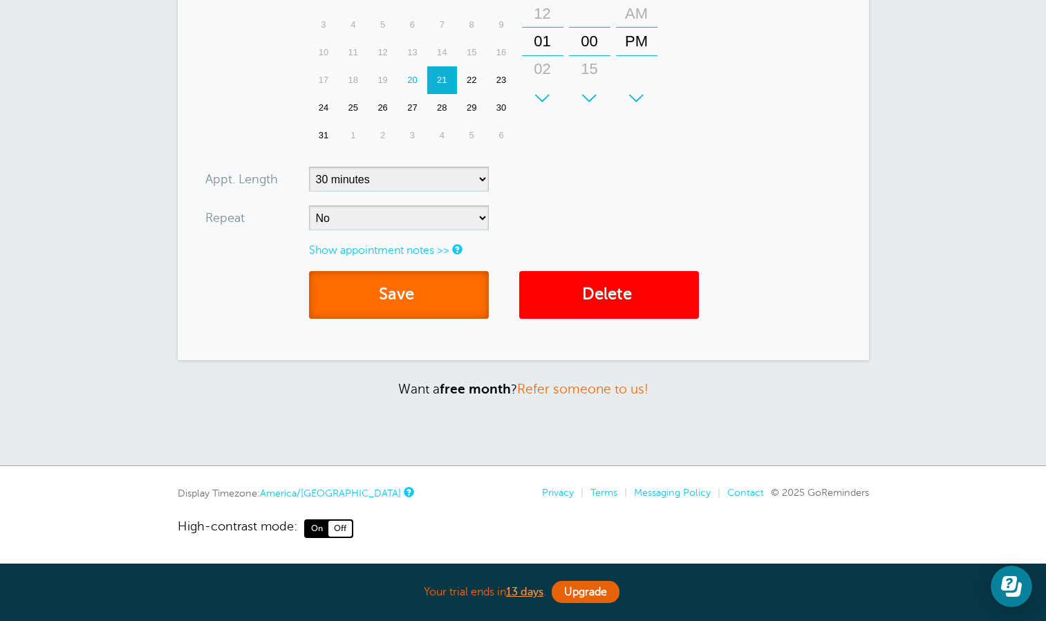
click at [386, 290] on button "Save" at bounding box center [399, 295] width 180 height 48
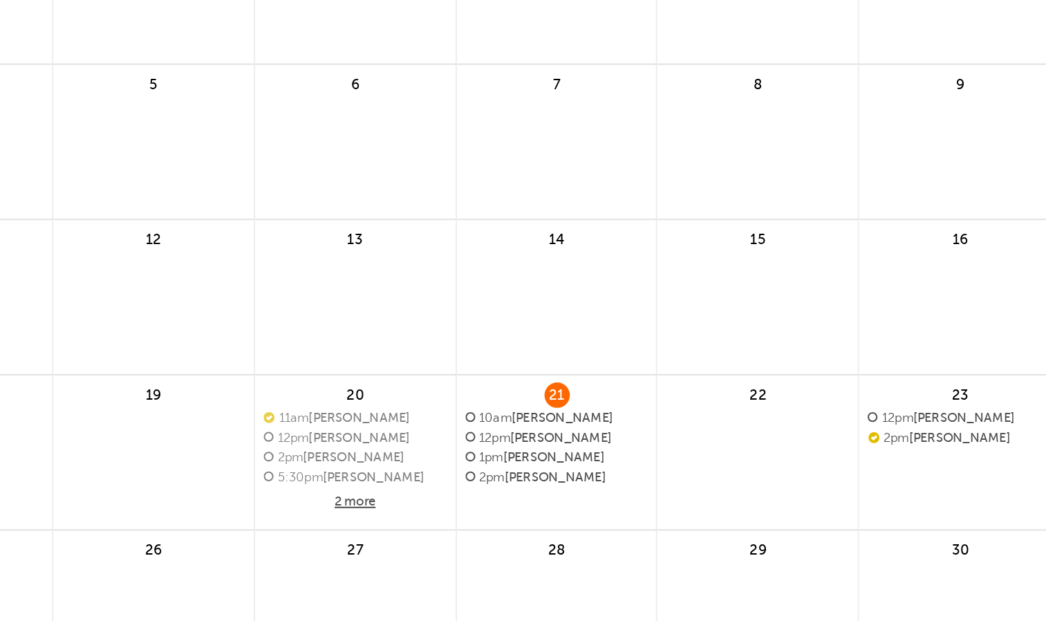
click at [617, 456] on span "1pm Thomas Smith" at bounding box center [621, 459] width 90 height 8
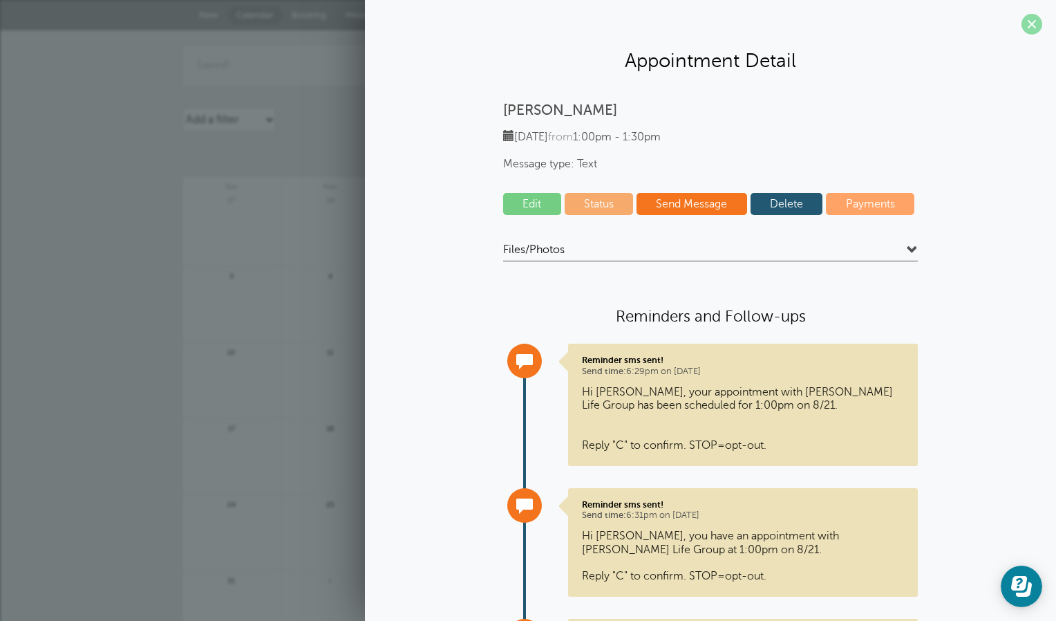
click at [1021, 32] on span at bounding box center [1031, 24] width 21 height 21
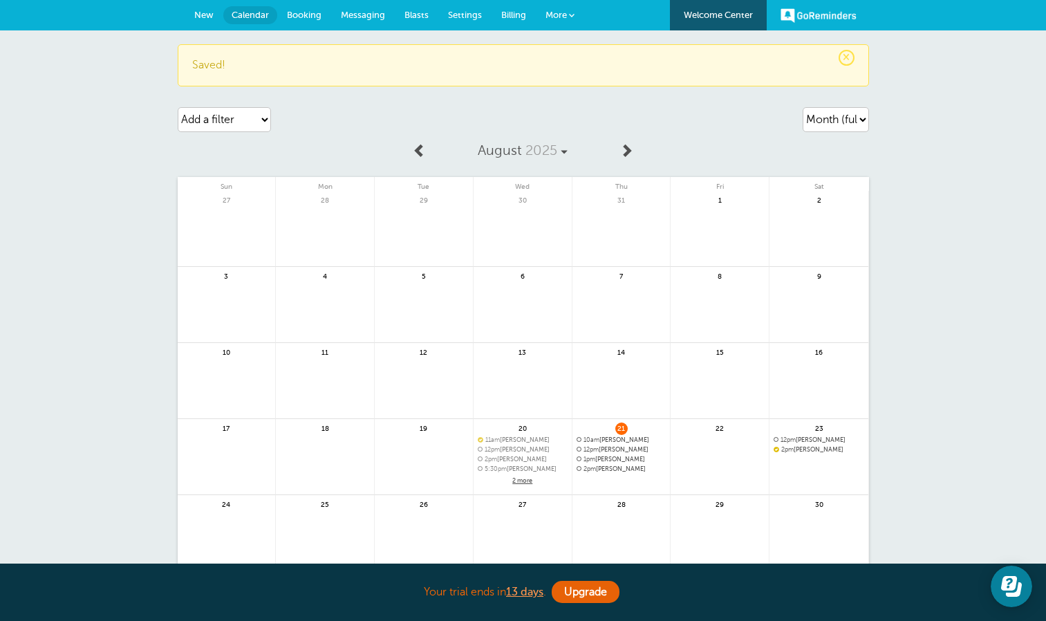
click at [360, 13] on span "Messaging" at bounding box center [363, 15] width 44 height 10
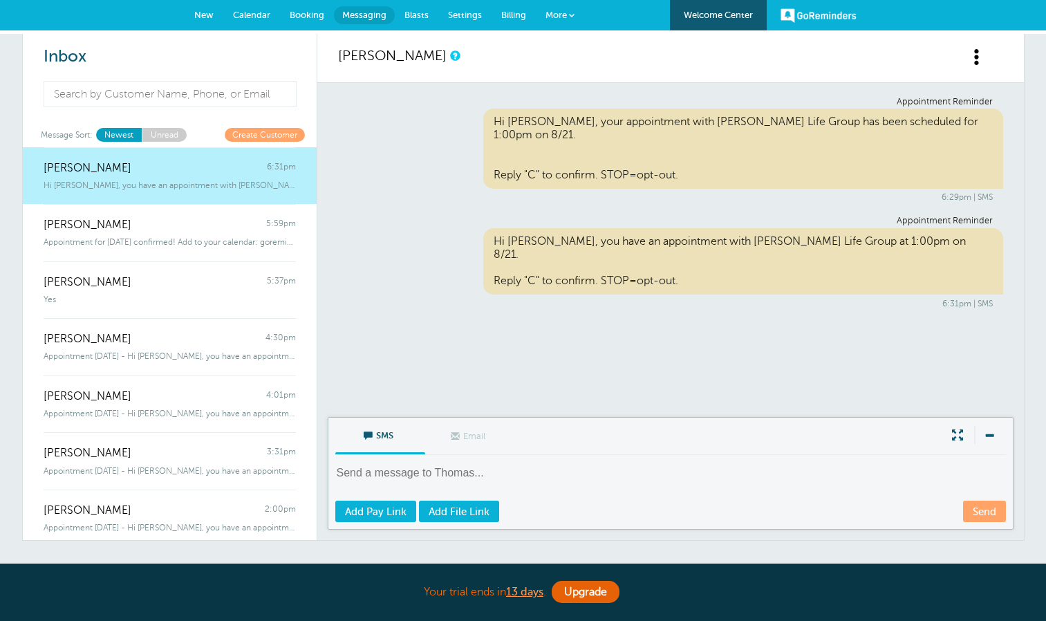
click at [270, 12] on link "Calendar" at bounding box center [251, 15] width 57 height 30
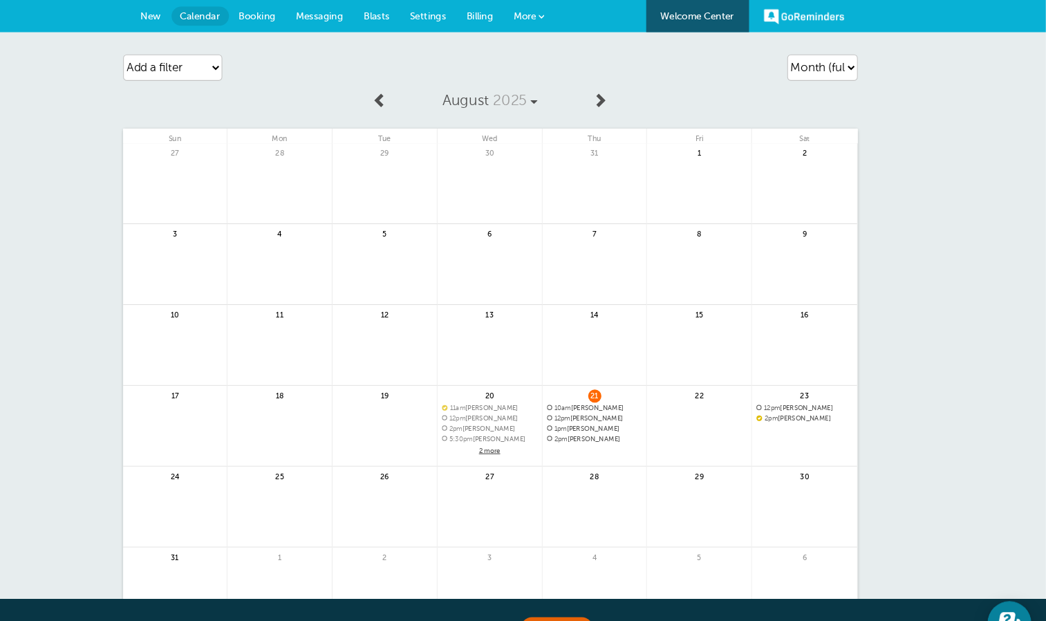
click at [205, 14] on span "New" at bounding box center [203, 15] width 19 height 10
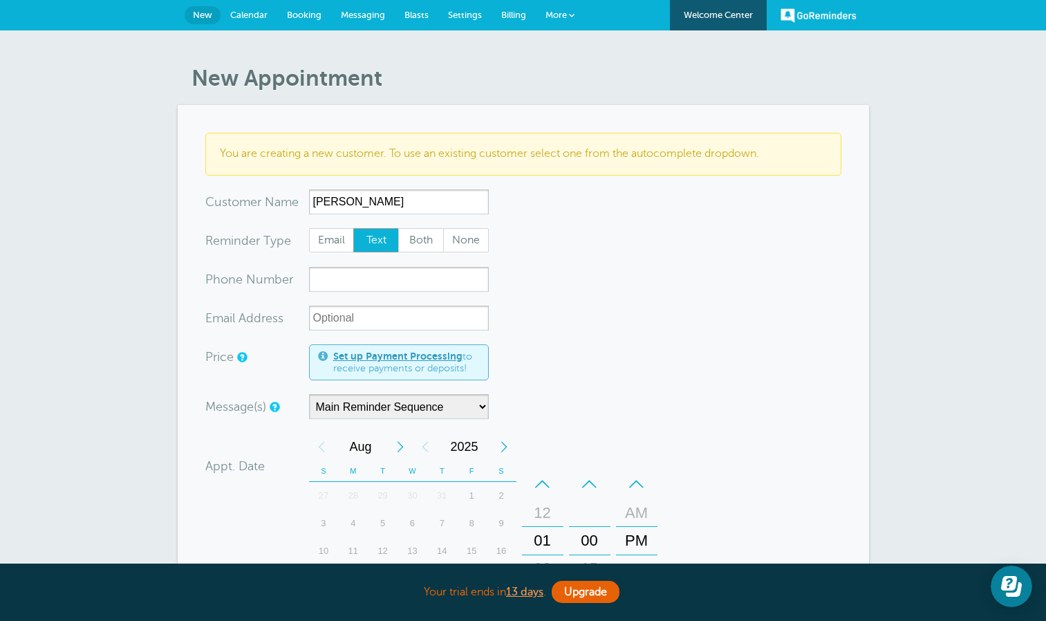
type input "Tomosa Deleon"
click at [373, 239] on span "Text" at bounding box center [376, 240] width 44 height 23
click at [353, 228] on input "Text" at bounding box center [352, 227] width 1 height 1
click at [388, 269] on input "xxx-no-autofill" at bounding box center [399, 279] width 180 height 25
type input "2105402478"
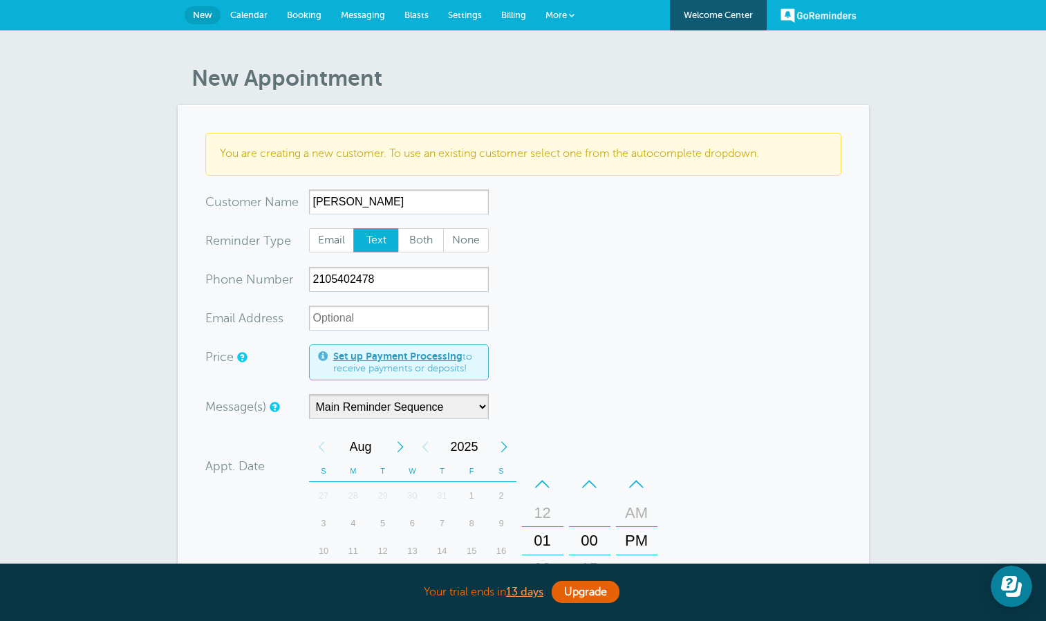
click at [579, 356] on form "You are creating a new customer. To use an existing customer select one from th…" at bounding box center [523, 502] width 636 height 739
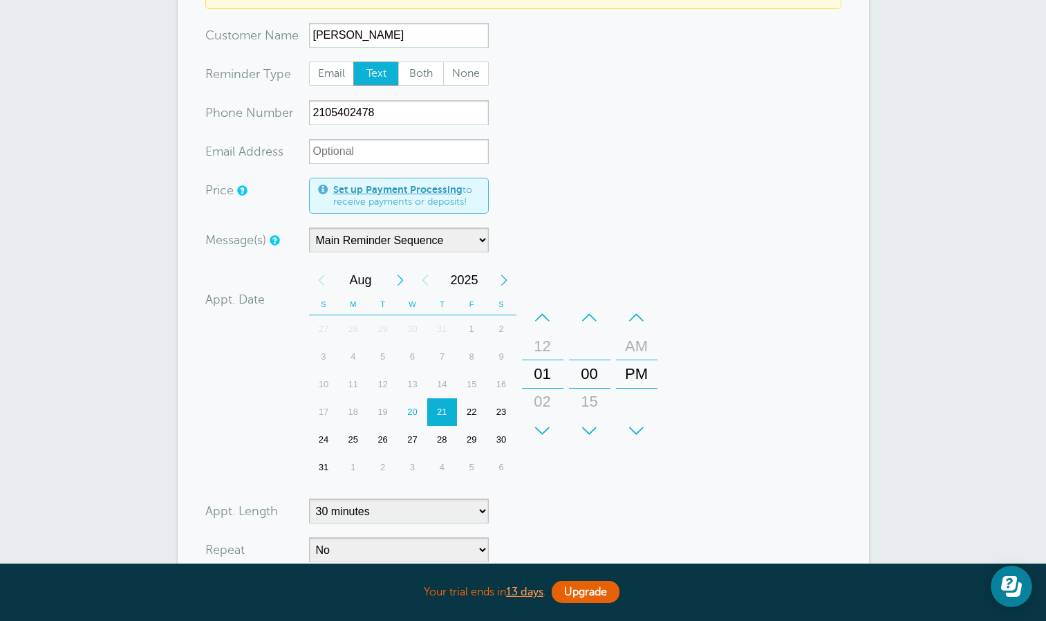
scroll to position [167, 0]
click at [440, 408] on div "21" at bounding box center [442, 411] width 30 height 28
click at [554, 423] on div "+" at bounding box center [542, 430] width 41 height 28
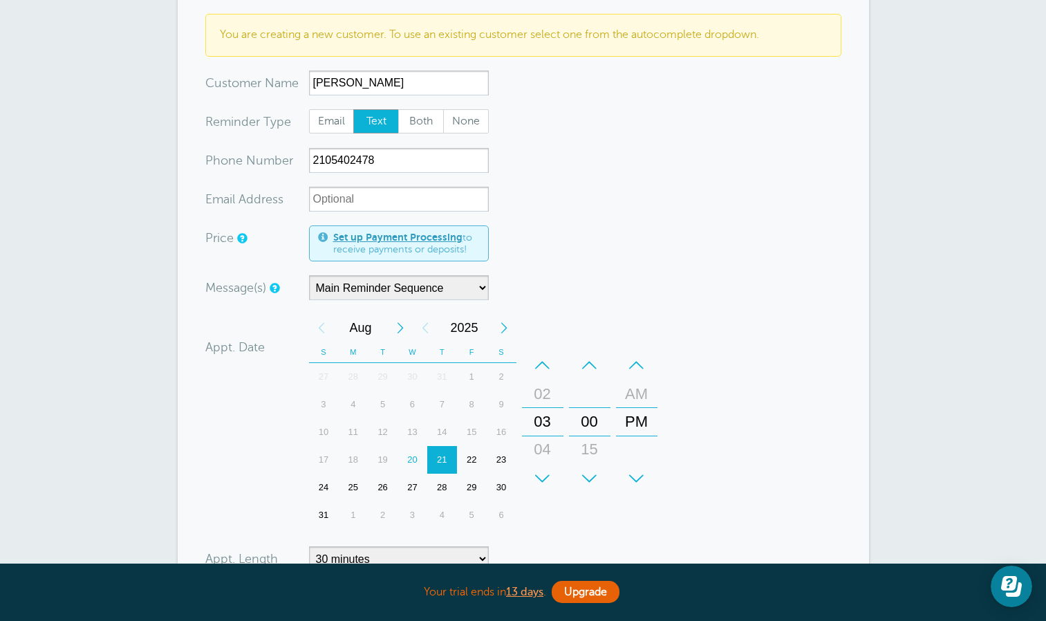
scroll to position [156, 0]
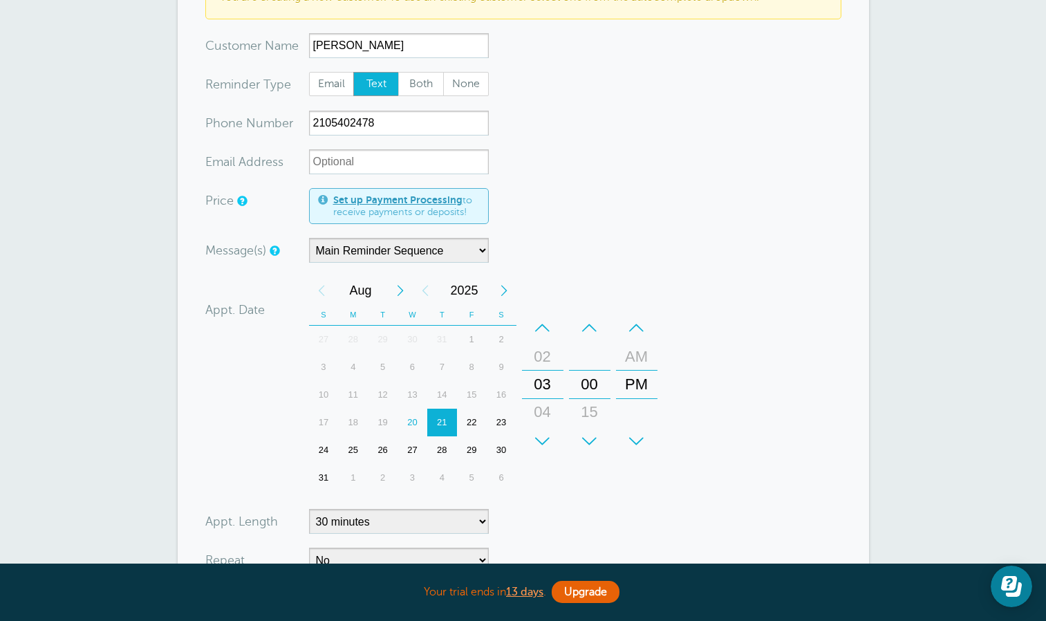
click at [440, 417] on div "21" at bounding box center [442, 422] width 30 height 28
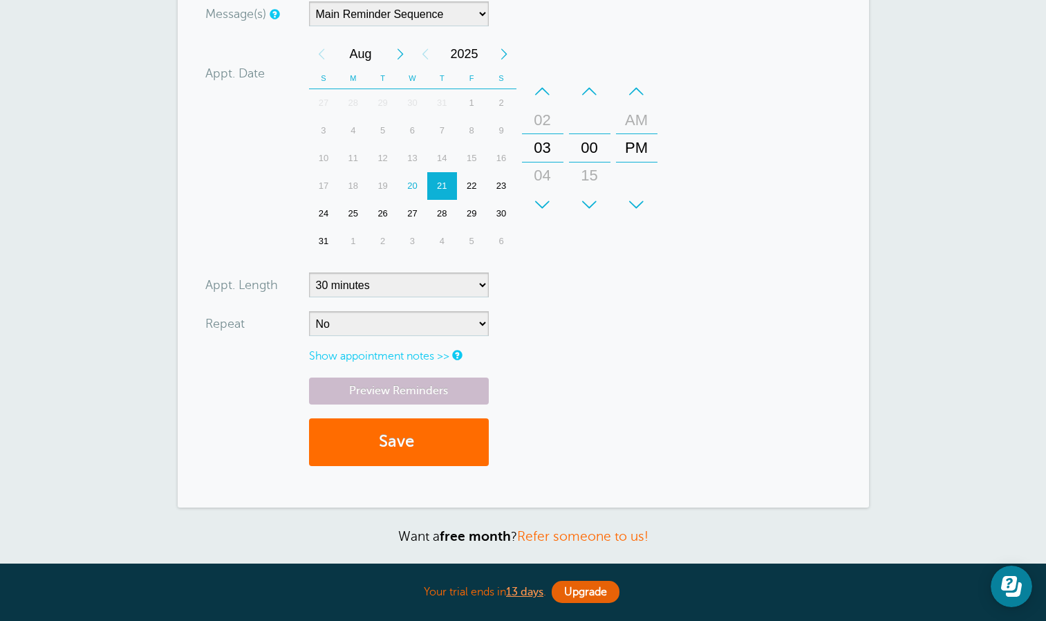
scroll to position [392, 0]
click at [396, 437] on button "Save" at bounding box center [399, 443] width 180 height 48
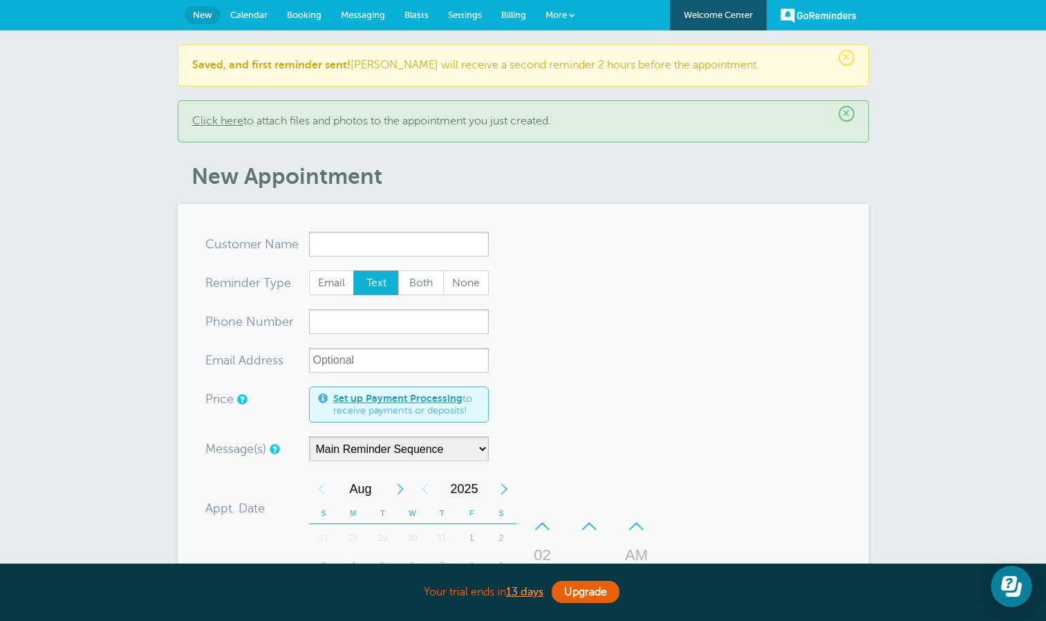
click at [252, 10] on span "Calendar" at bounding box center [248, 15] width 37 height 10
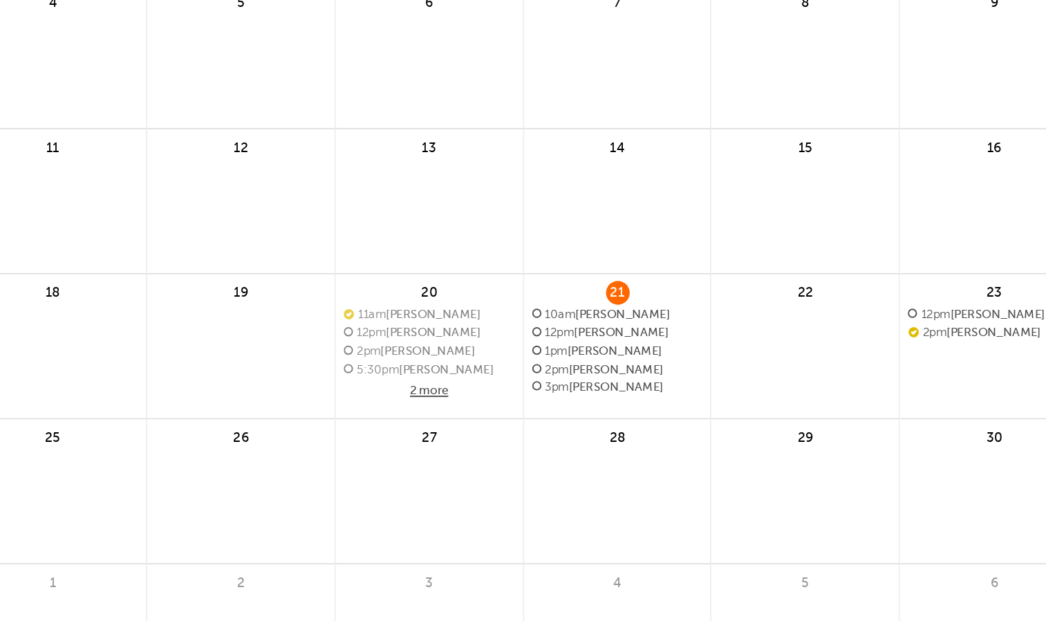
click at [615, 422] on span "3pm [PERSON_NAME]" at bounding box center [621, 422] width 90 height 8
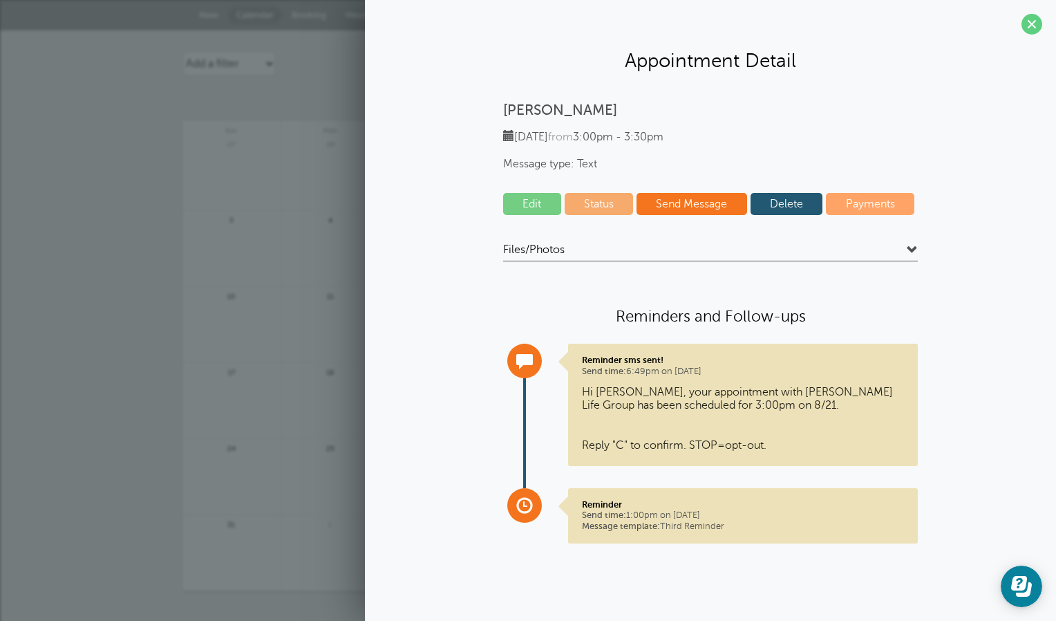
click at [536, 211] on link "Edit" at bounding box center [532, 204] width 58 height 22
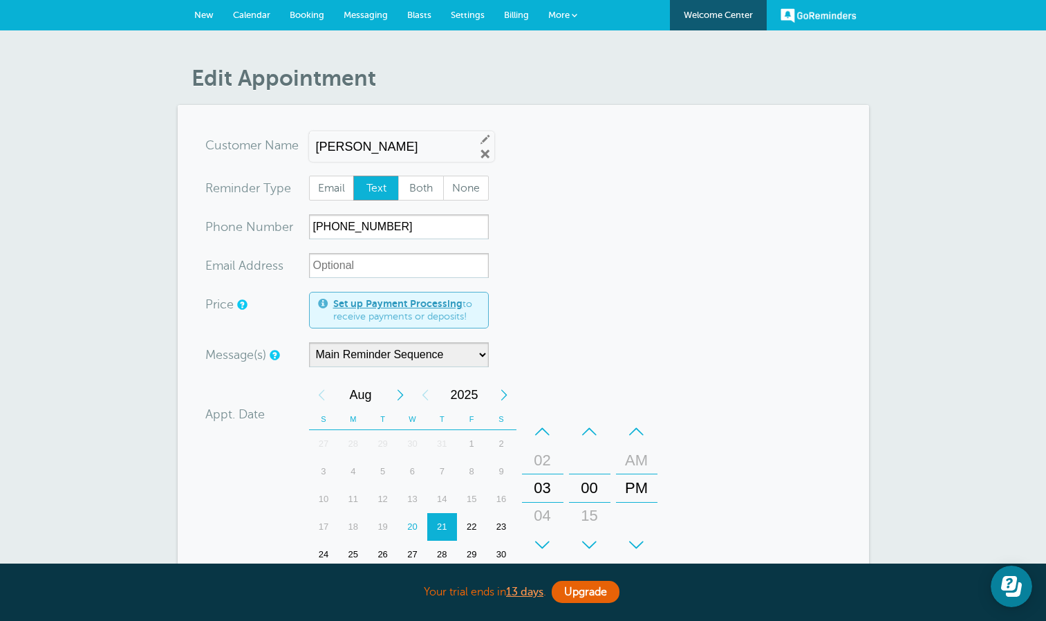
click at [255, 13] on span "Calendar" at bounding box center [251, 15] width 37 height 10
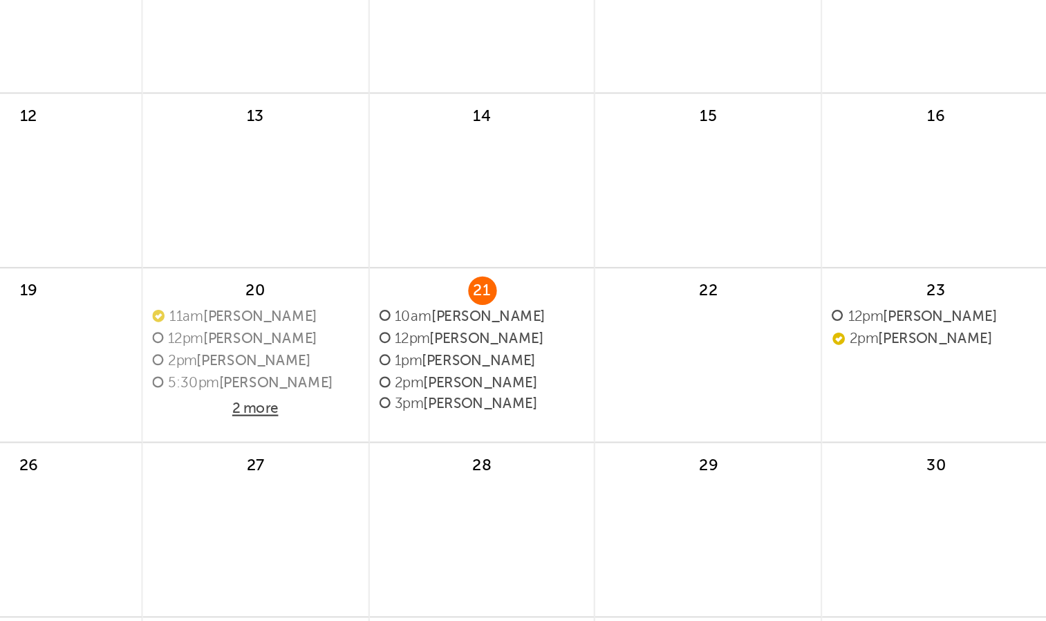
click at [613, 422] on span "3pm [PERSON_NAME]" at bounding box center [621, 422] width 90 height 8
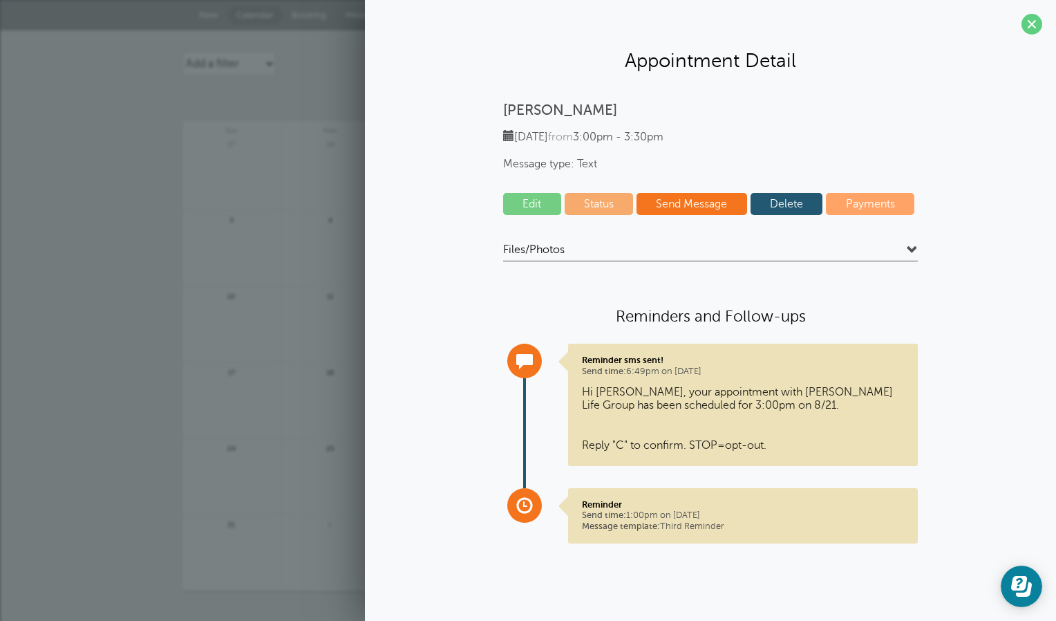
click at [540, 196] on link "Edit" at bounding box center [532, 204] width 58 height 22
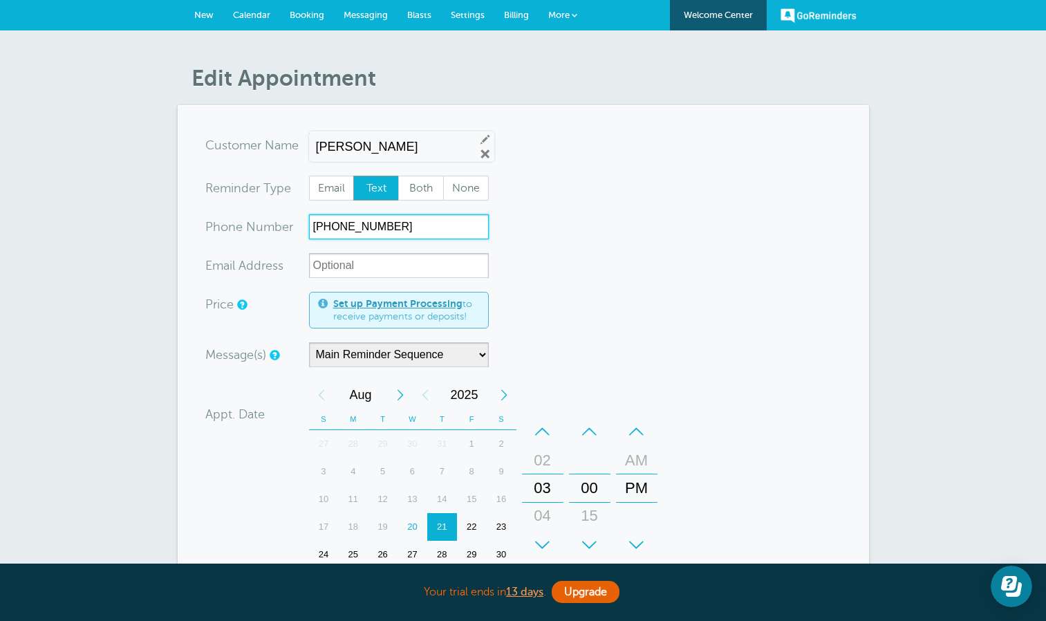
click at [426, 224] on input "[PHONE_NUMBER]" at bounding box center [399, 226] width 180 height 25
click at [426, 224] on input "(210) 540-2478" at bounding box center [399, 226] width 180 height 25
type input "2105787659"
click at [600, 227] on form "You are creating a new customer. To use an existing customer select one from th…" at bounding box center [523, 456] width 636 height 646
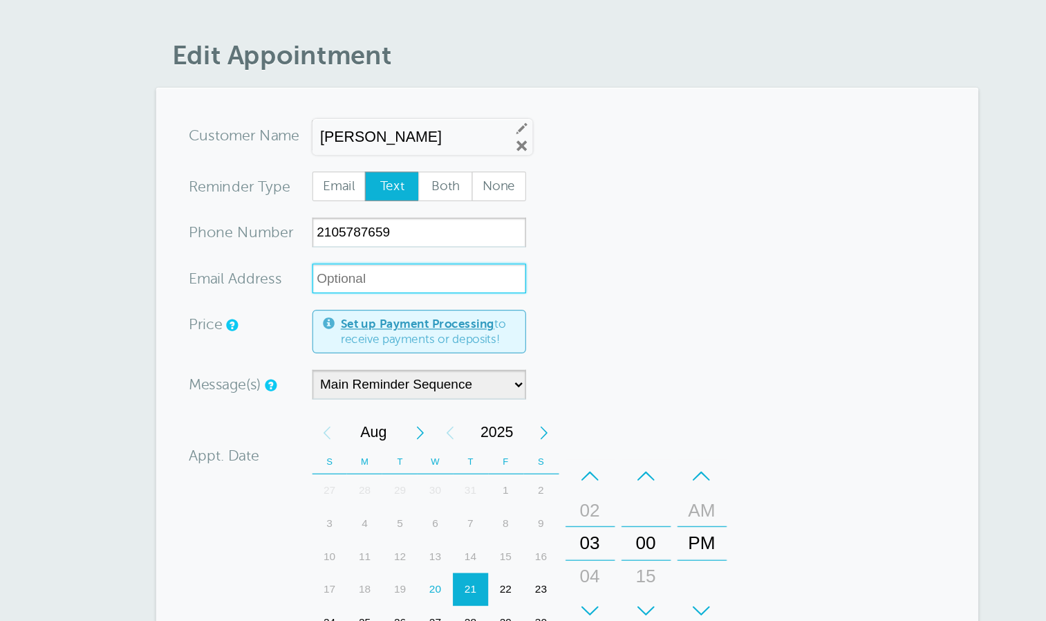
click at [370, 258] on input "xx-no-autofill" at bounding box center [399, 265] width 180 height 25
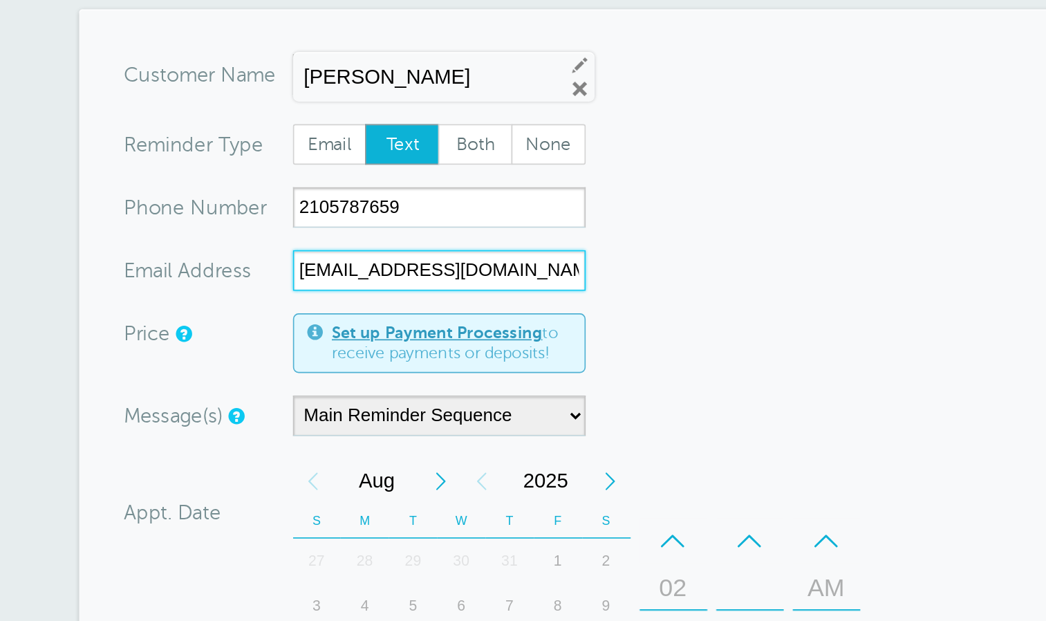
type input "[EMAIL_ADDRESS][DOMAIN_NAME]"
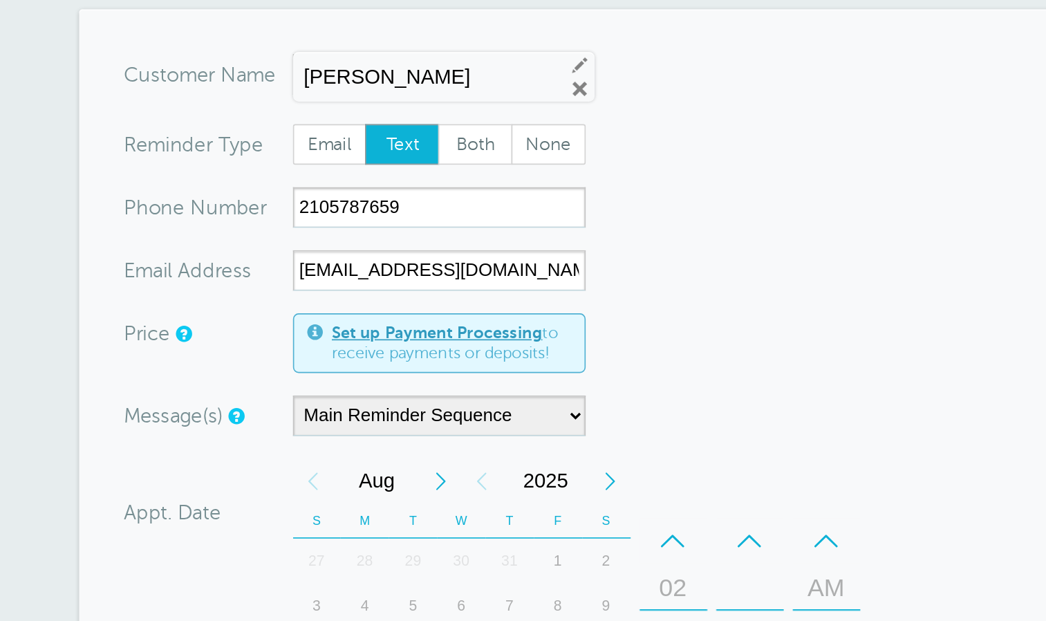
click at [518, 286] on form "You are creating a new customer. To use an existing customer select one from th…" at bounding box center [523, 456] width 636 height 646
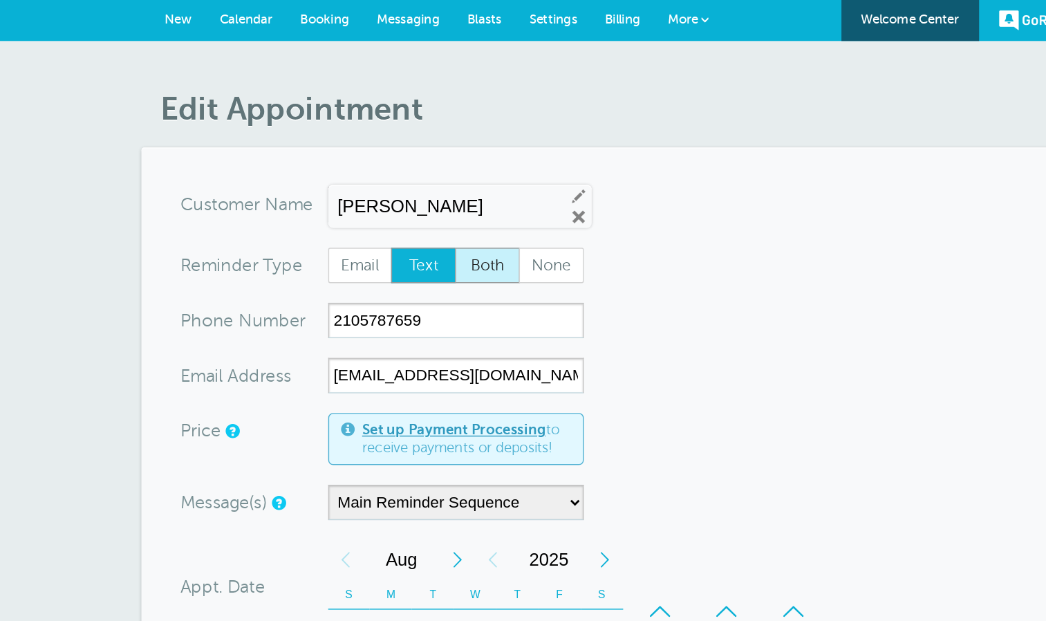
click at [421, 189] on span "Both" at bounding box center [421, 187] width 44 height 23
click at [398, 176] on input "Both" at bounding box center [397, 175] width 1 height 1
radio input "true"
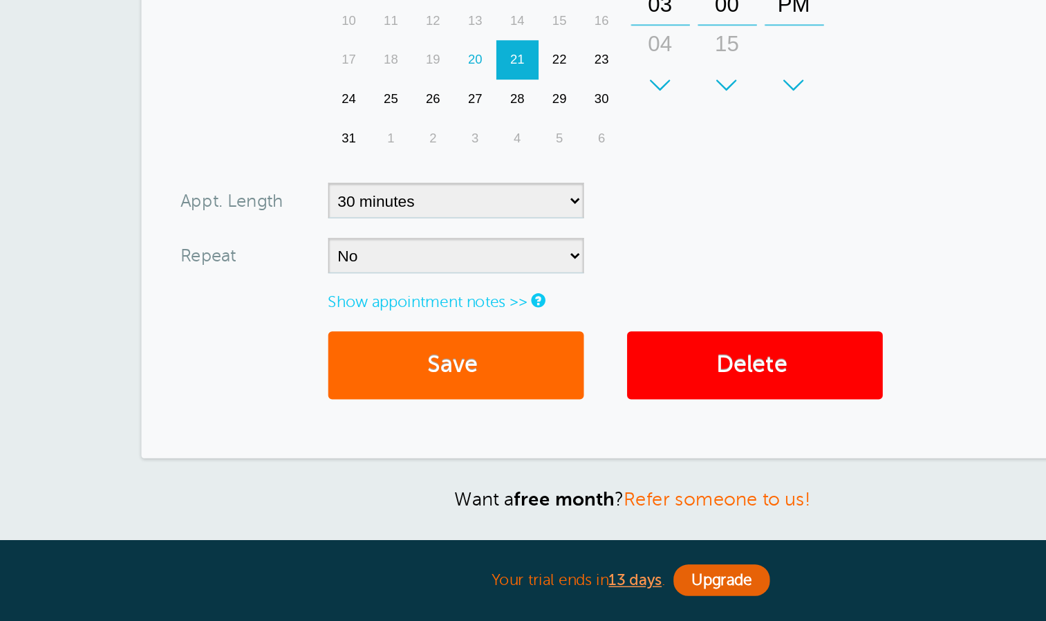
scroll to position [314, 0]
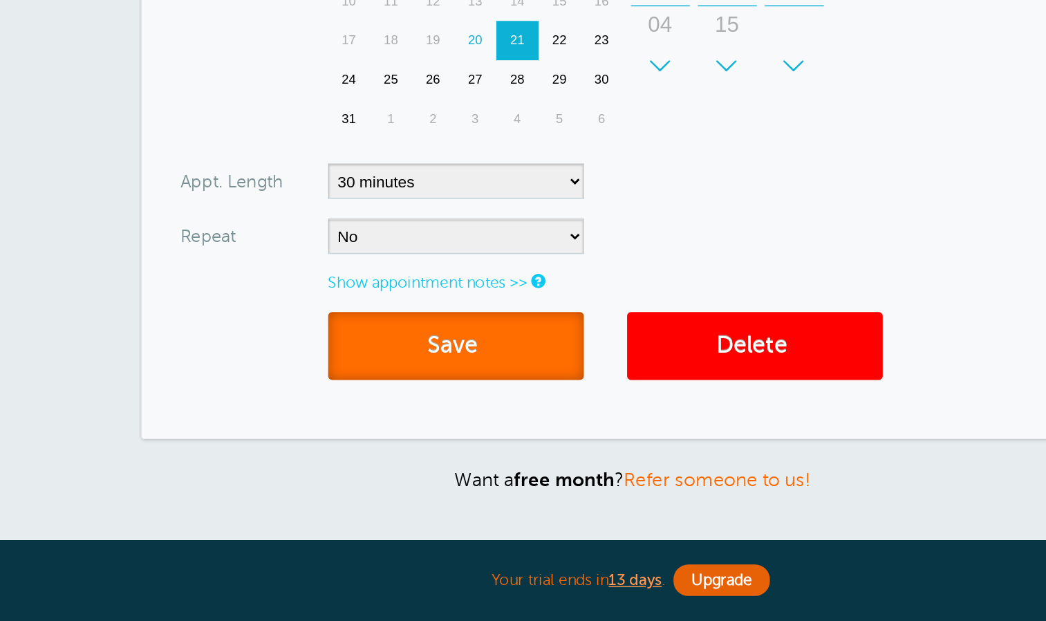
click at [389, 429] on button "Save" at bounding box center [399, 427] width 180 height 48
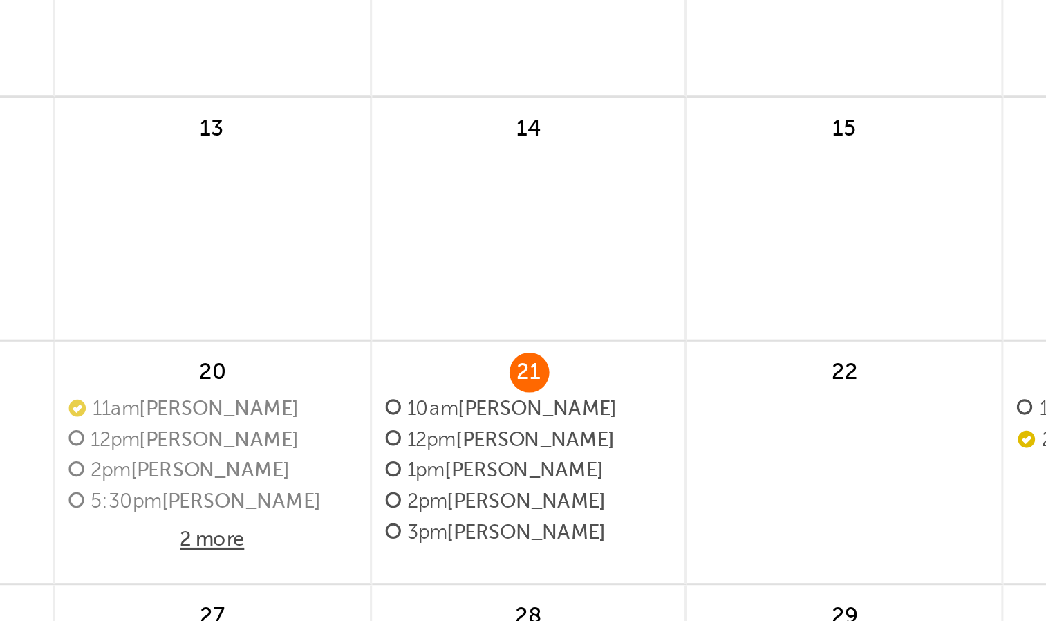
click at [623, 480] on span "3pm Tomosa Deleon" at bounding box center [621, 479] width 90 height 8
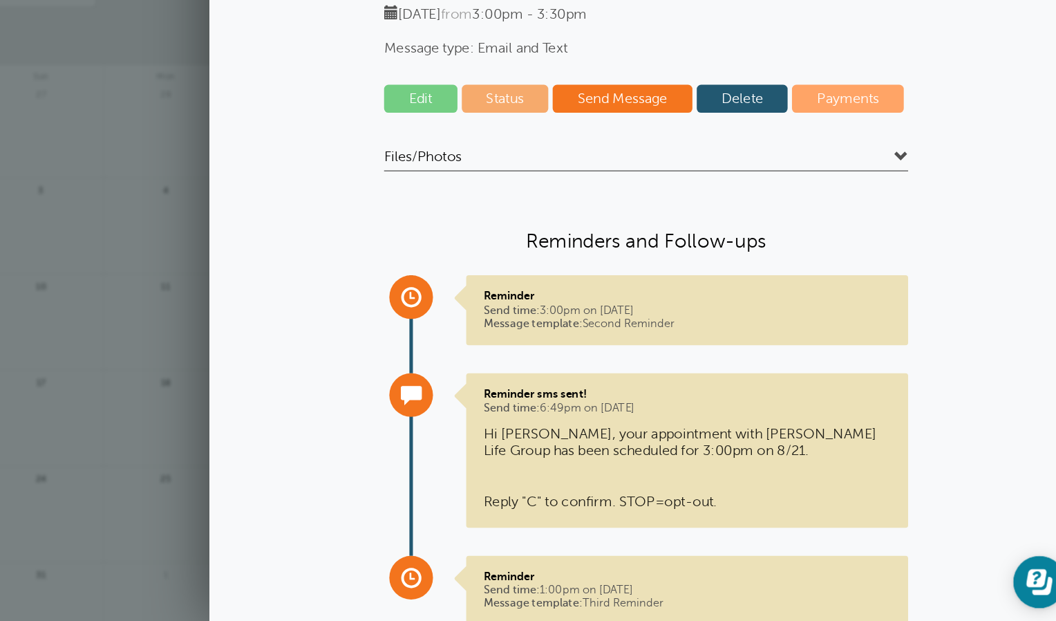
click at [540, 208] on link "Edit" at bounding box center [532, 204] width 58 height 22
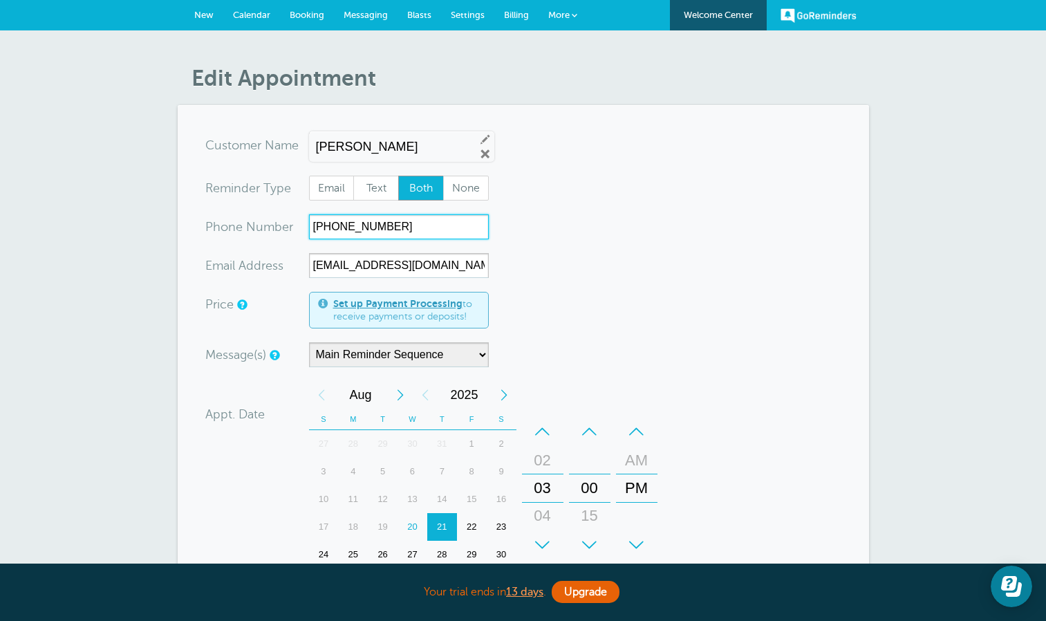
click at [372, 218] on input "[PHONE_NUMBER]" at bounding box center [399, 226] width 180 height 25
click at [372, 218] on input "(210) 578-7659" at bounding box center [399, 226] width 180 height 25
click at [595, 246] on form "You are creating a new customer. To use an existing customer select one from th…" at bounding box center [523, 456] width 636 height 646
click at [246, 19] on span "Calendar" at bounding box center [251, 15] width 37 height 10
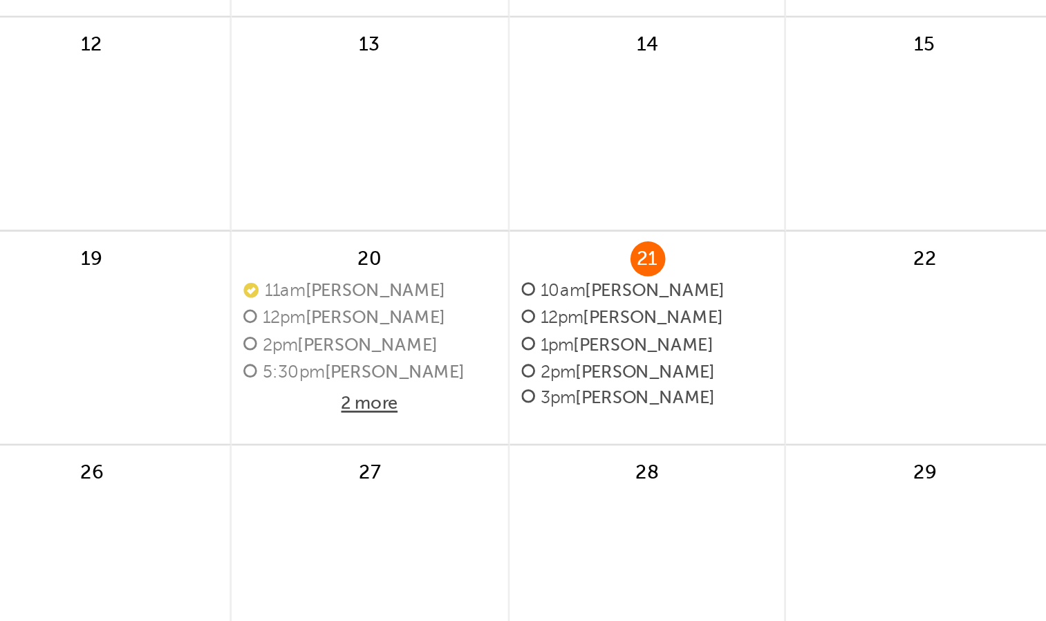
click at [620, 419] on span "3pm Tomosa Deleon" at bounding box center [621, 422] width 90 height 8
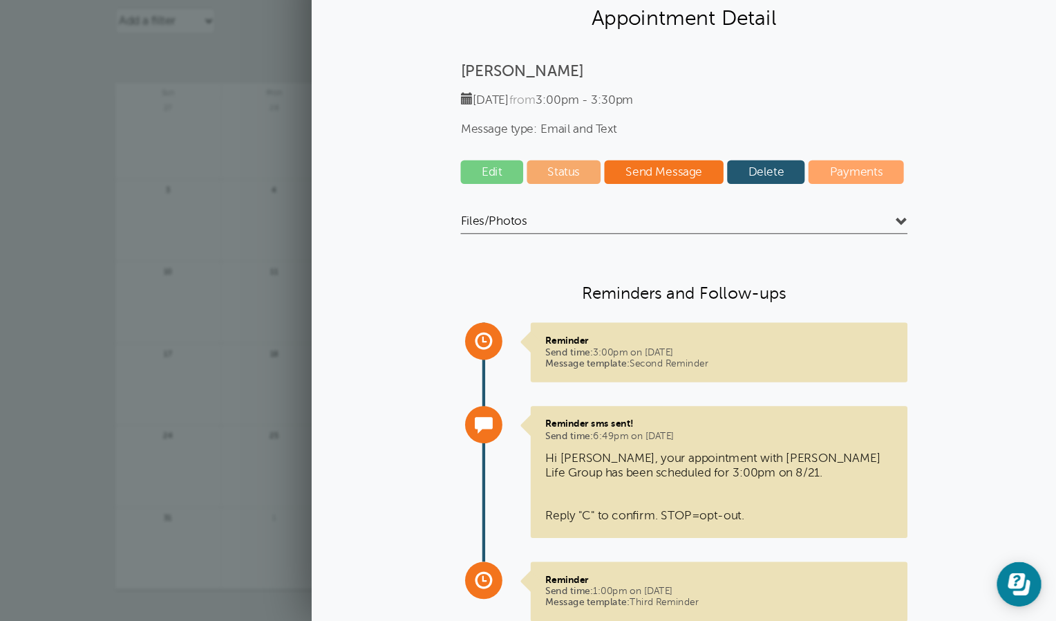
click at [530, 202] on link "Edit" at bounding box center [532, 204] width 58 height 22
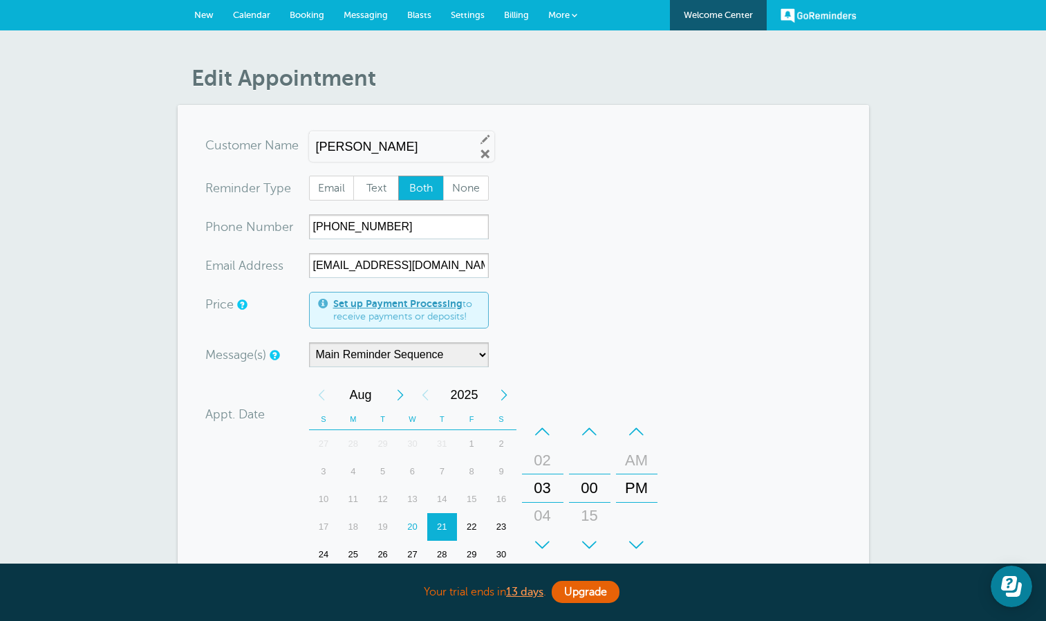
click at [243, 12] on span "Calendar" at bounding box center [251, 15] width 37 height 10
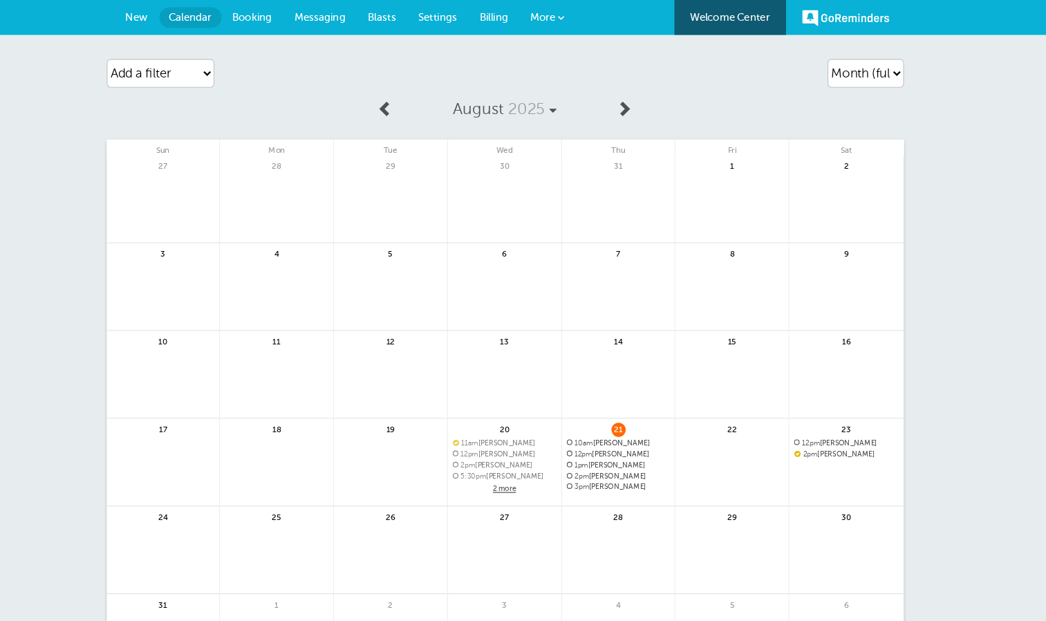
click at [350, 12] on span "Messaging" at bounding box center [363, 15] width 44 height 10
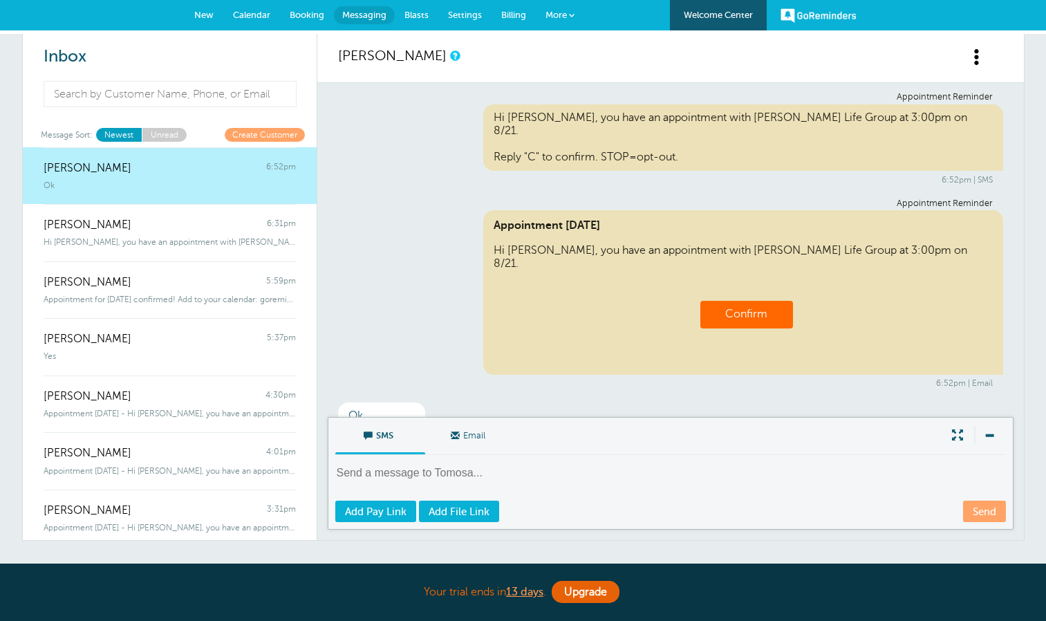
click at [249, 17] on span "Calendar" at bounding box center [251, 15] width 37 height 10
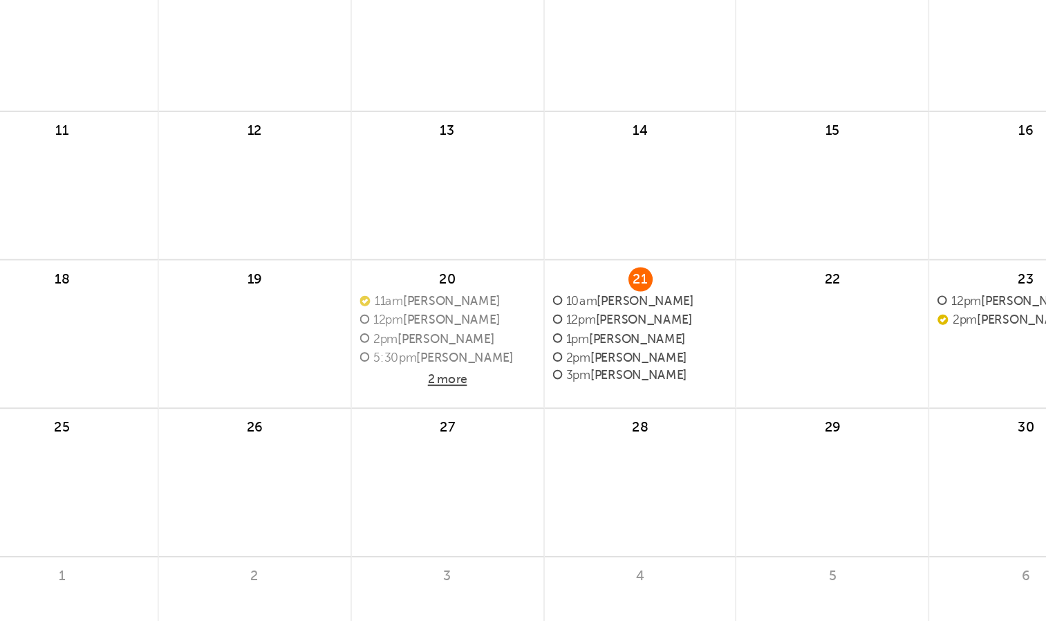
click at [623, 421] on span "3pm Tomosa Deleon" at bounding box center [621, 422] width 90 height 8
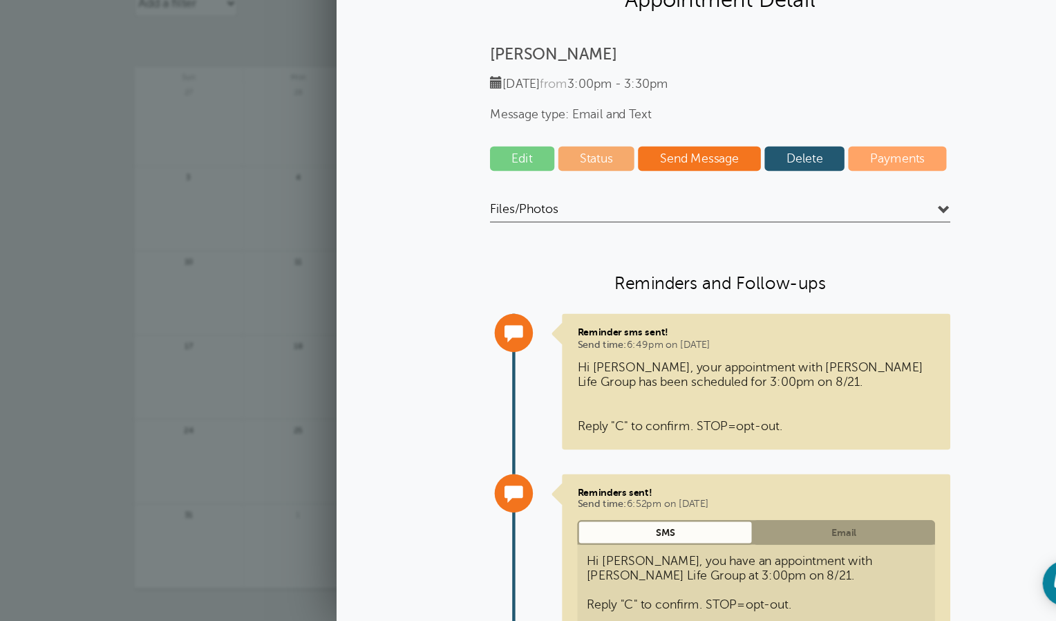
click at [526, 187] on div "Tomosa Deleon Thursday, 8/21 from 3:00pm - 3:30pm Message type: Email and Text …" at bounding box center [710, 425] width 663 height 646
click at [527, 204] on link "Edit" at bounding box center [532, 204] width 58 height 22
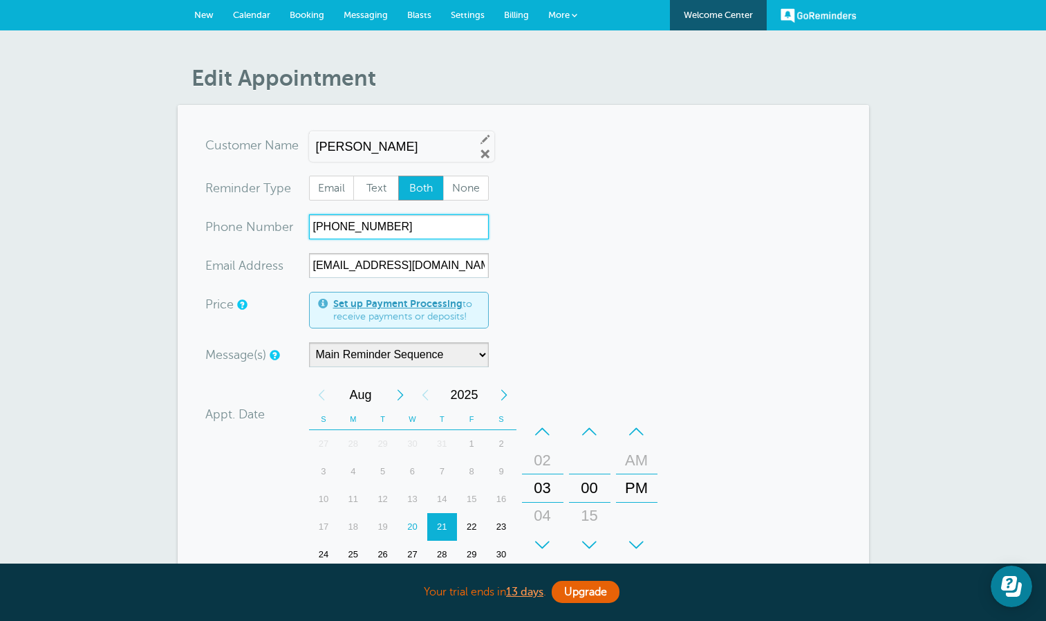
click at [381, 231] on input "[PHONE_NUMBER]" at bounding box center [399, 226] width 180 height 25
click at [381, 231] on input "(210) 578-7659" at bounding box center [399, 226] width 180 height 25
click at [604, 191] on form "You are creating a new customer. To use an existing customer select one from th…" at bounding box center [523, 456] width 636 height 646
